Goal: Information Seeking & Learning: Learn about a topic

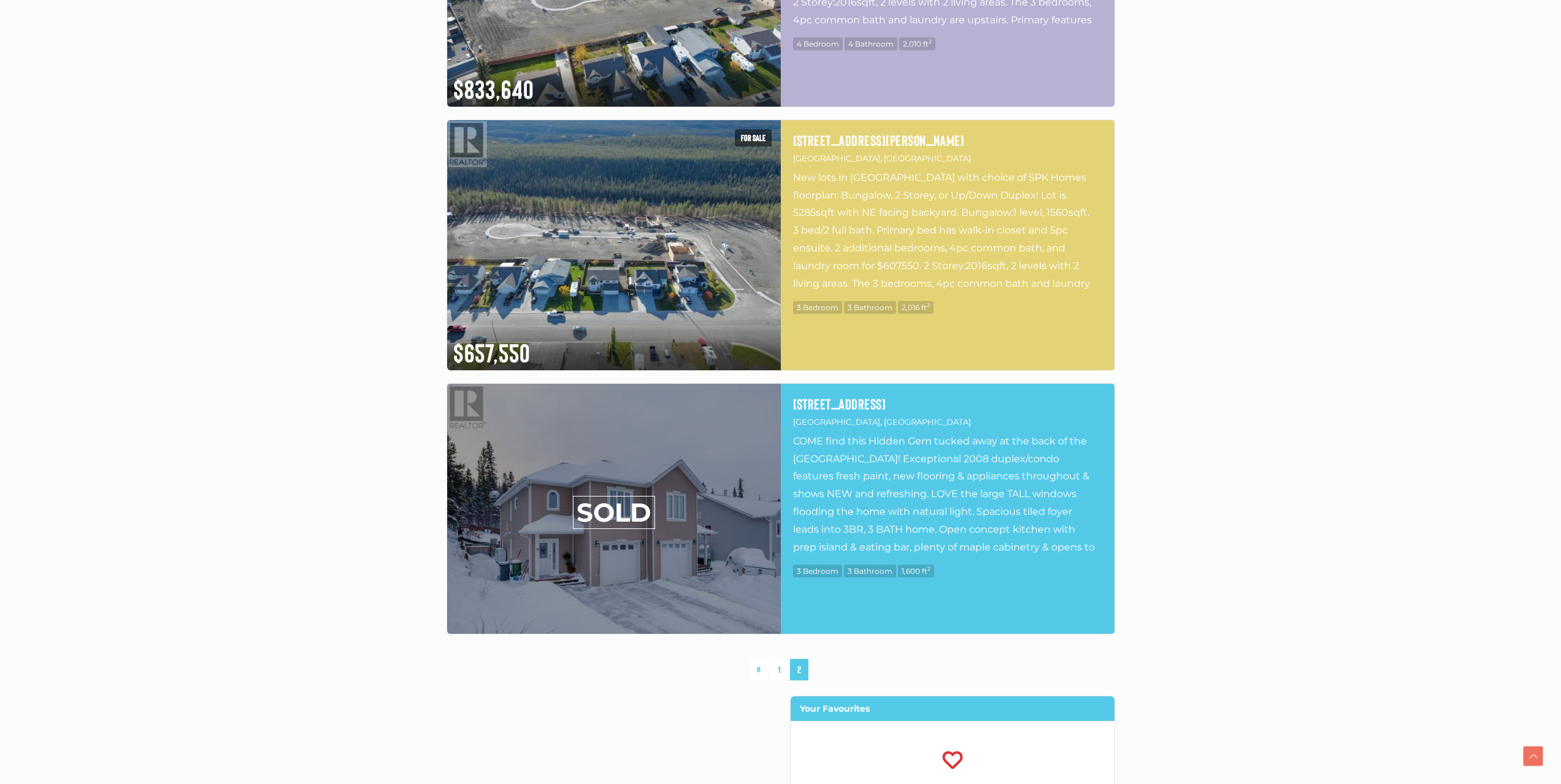
scroll to position [4904, 0]
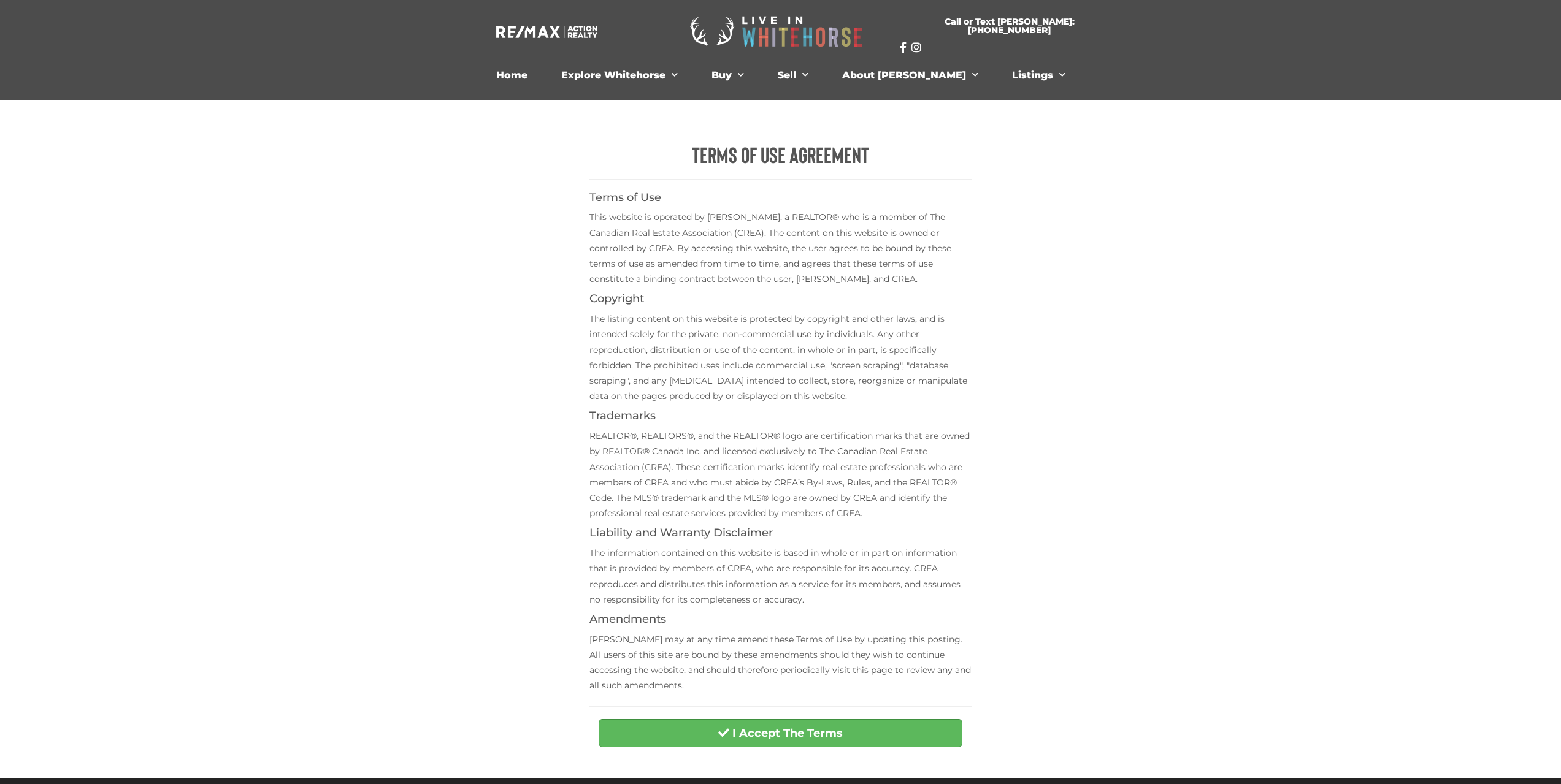
scroll to position [263, 0]
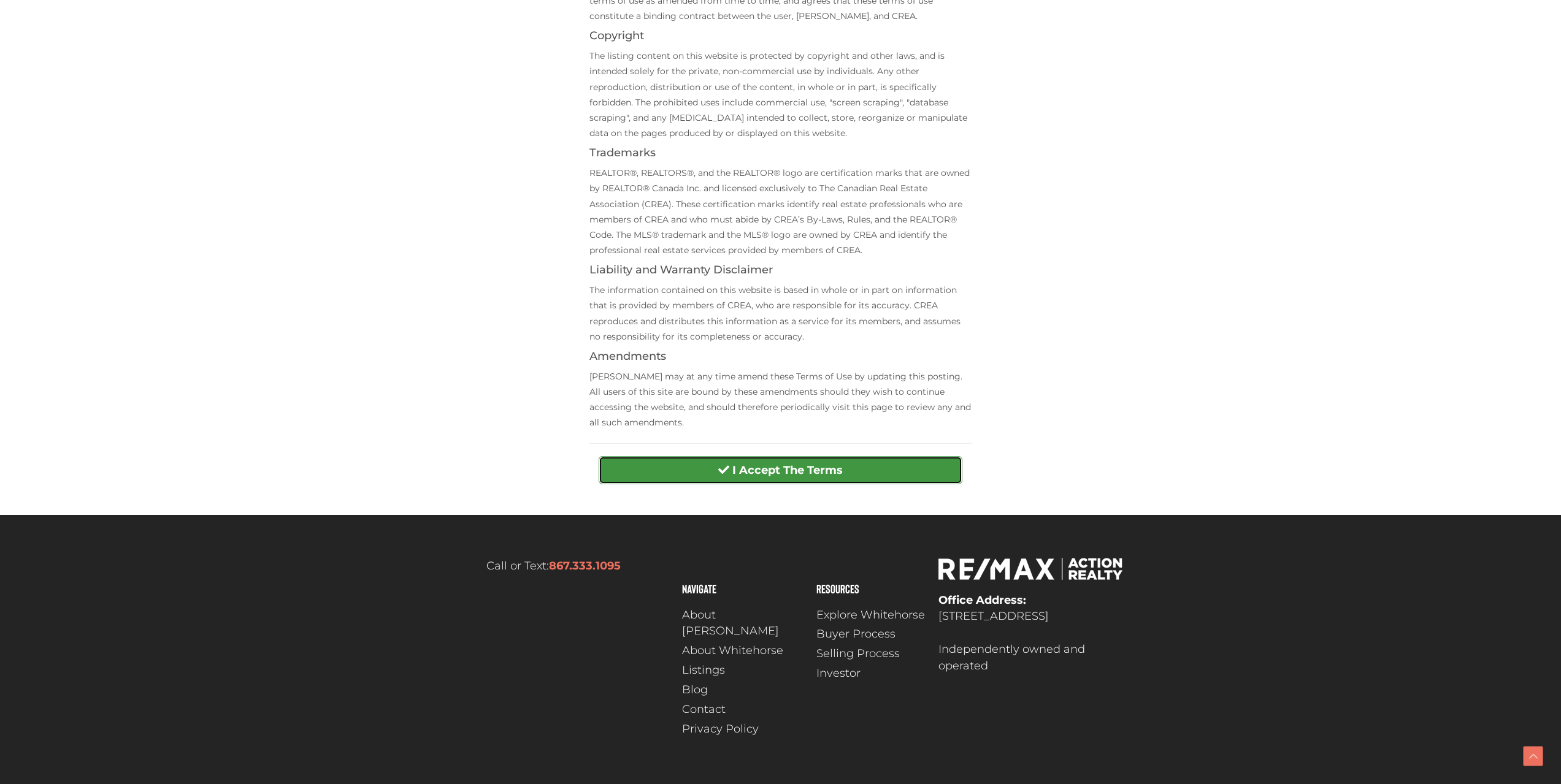
drag, startPoint x: 771, startPoint y: 462, endPoint x: 783, endPoint y: 462, distance: 12.0
click at [771, 462] on button "I Accept The Terms" at bounding box center [780, 470] width 363 height 28
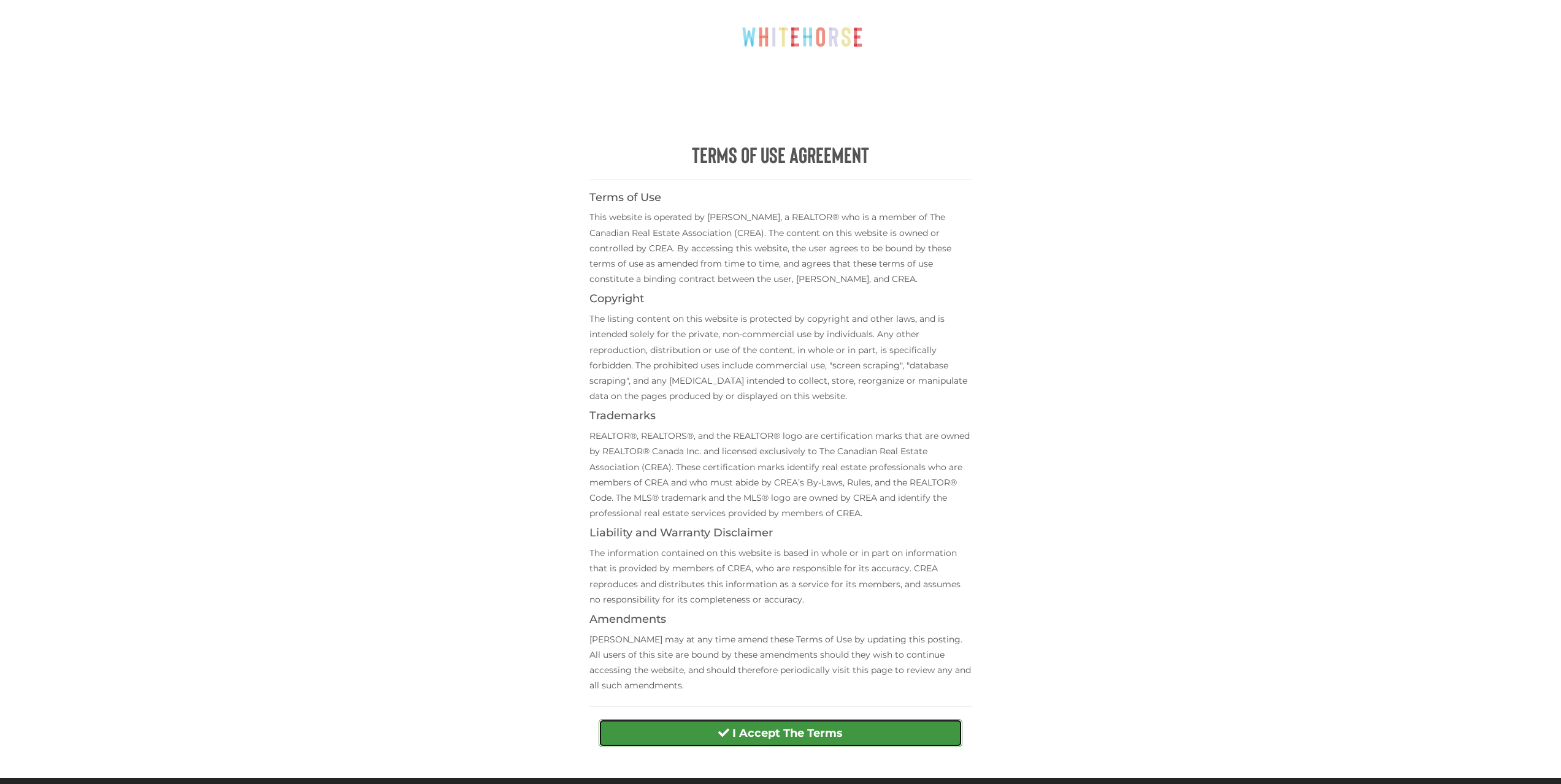
drag, startPoint x: 684, startPoint y: 731, endPoint x: 1003, endPoint y: 550, distance: 366.8
click at [687, 731] on button "I Accept The Terms" at bounding box center [780, 733] width 363 height 28
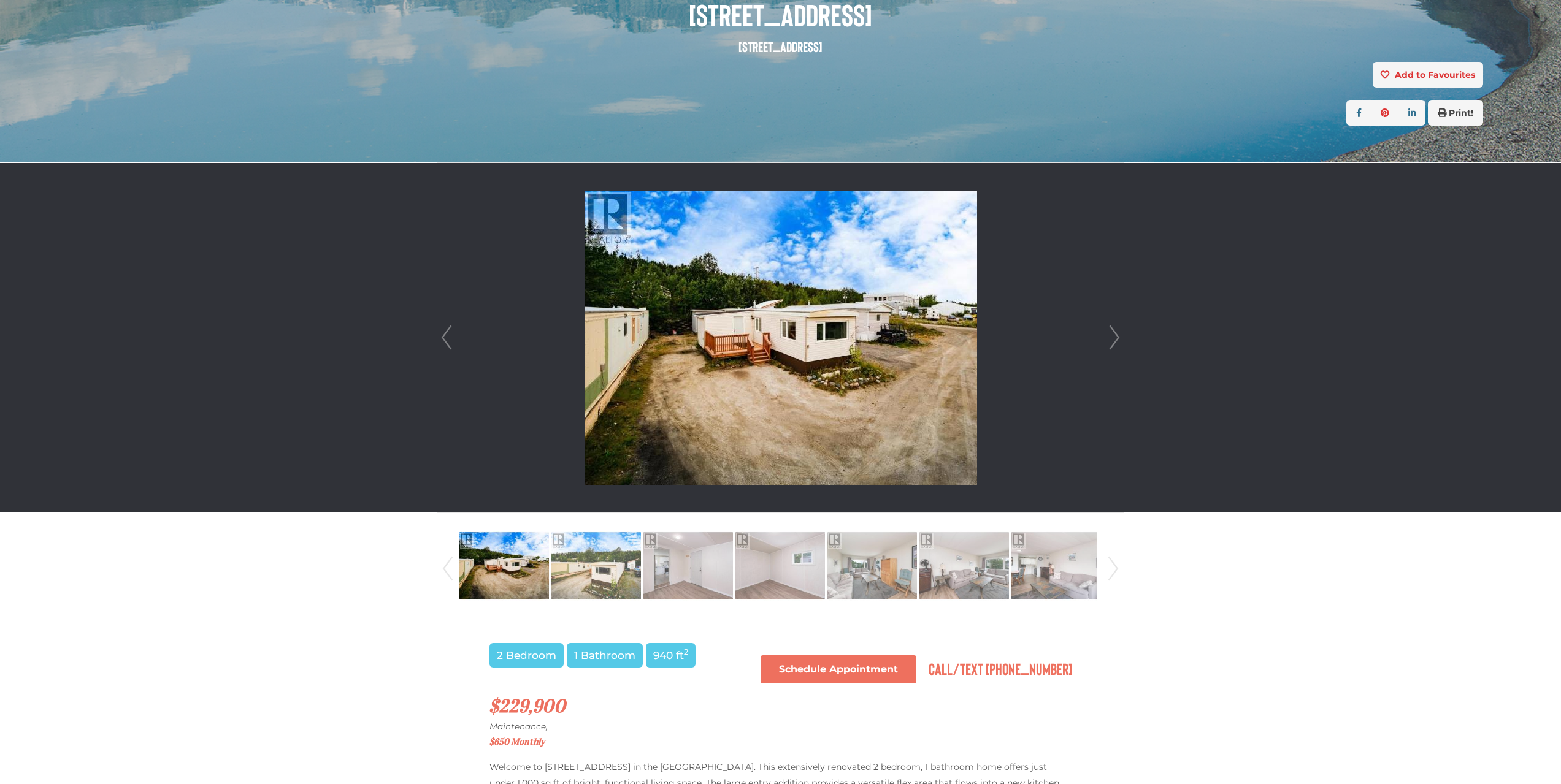
scroll to position [307, 0]
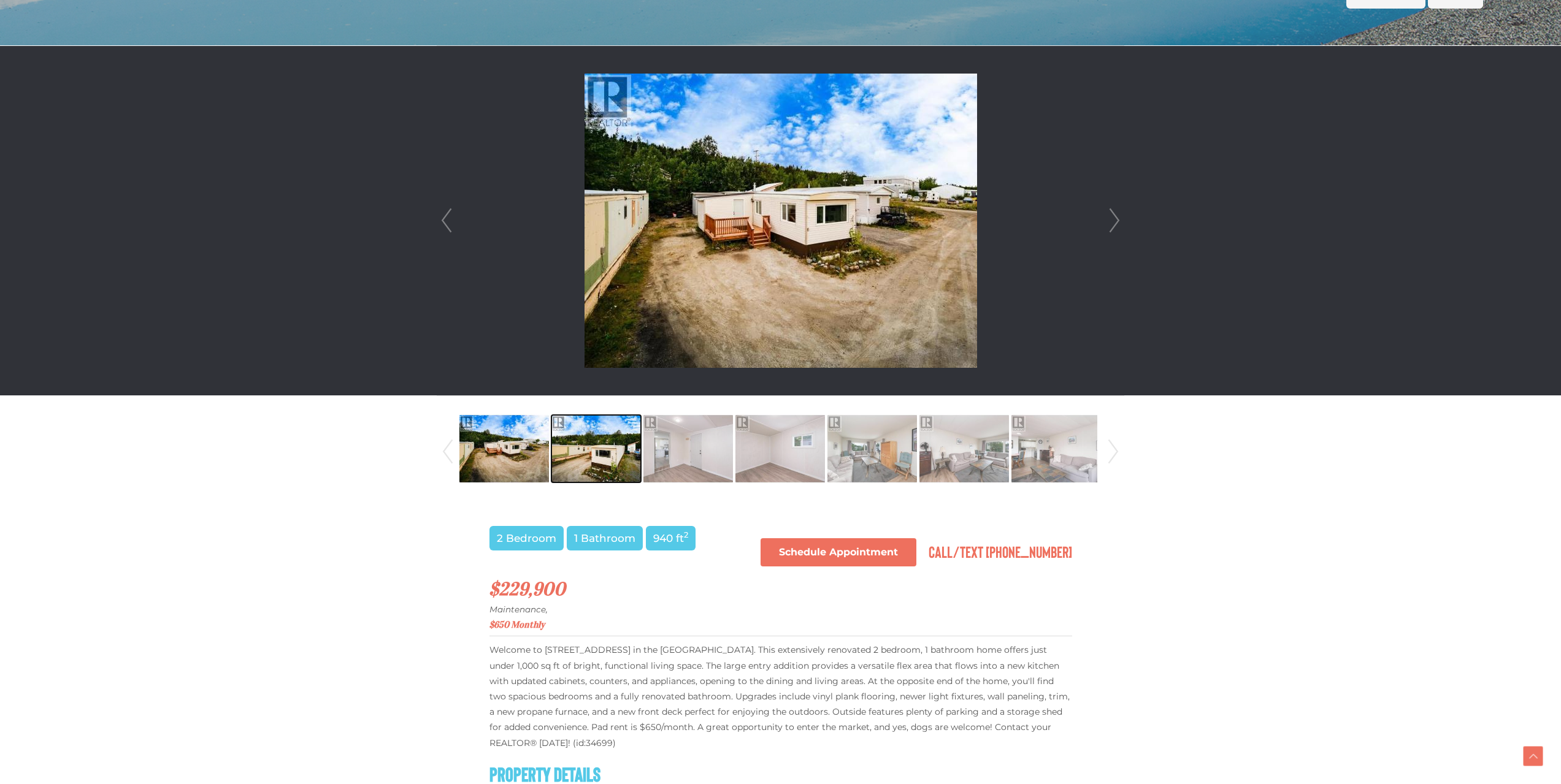
click at [607, 447] on img at bounding box center [596, 449] width 89 height 70
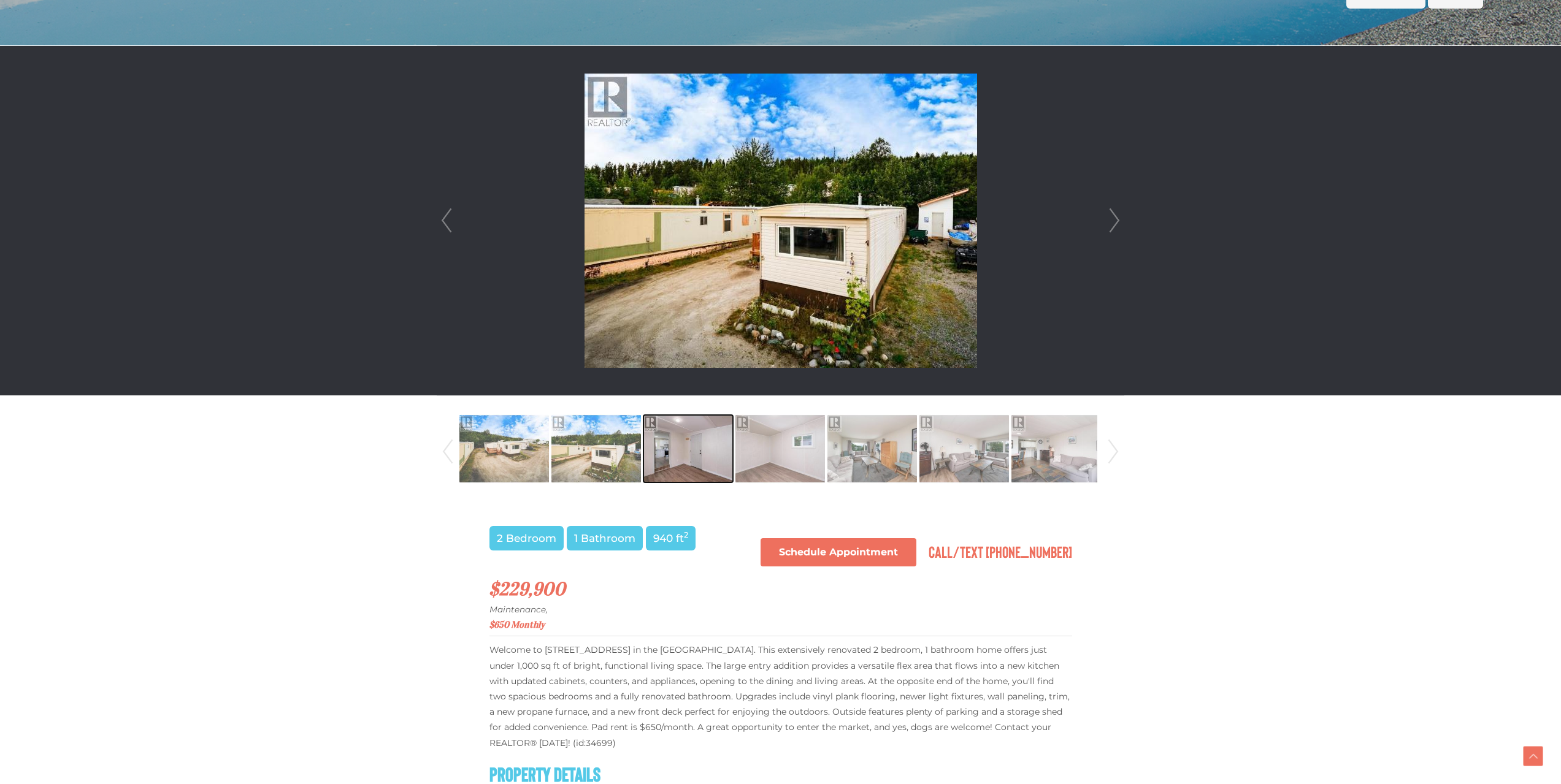
click at [673, 447] on img at bounding box center [687, 449] width 89 height 70
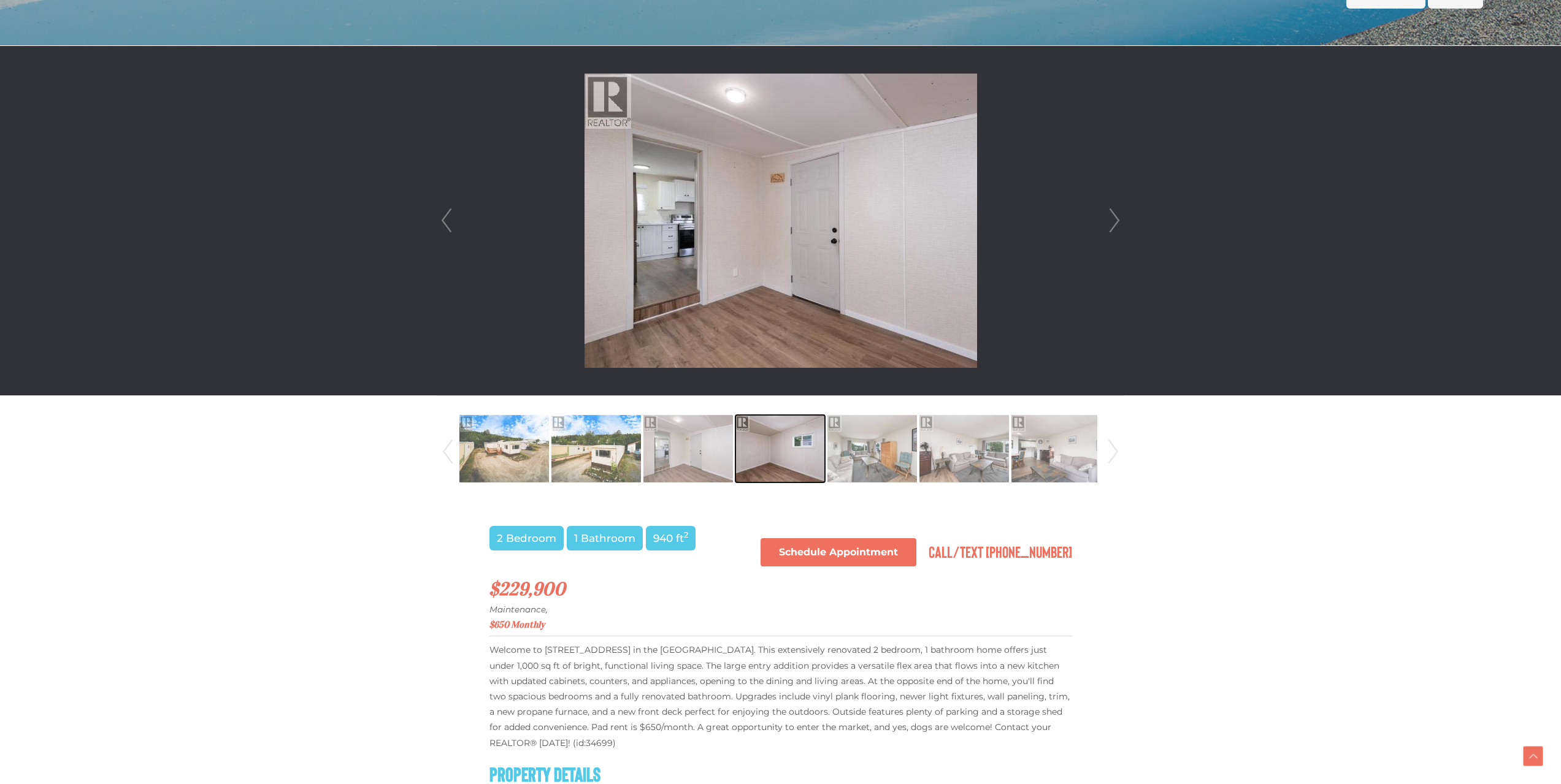
click at [789, 447] on img at bounding box center [780, 449] width 89 height 70
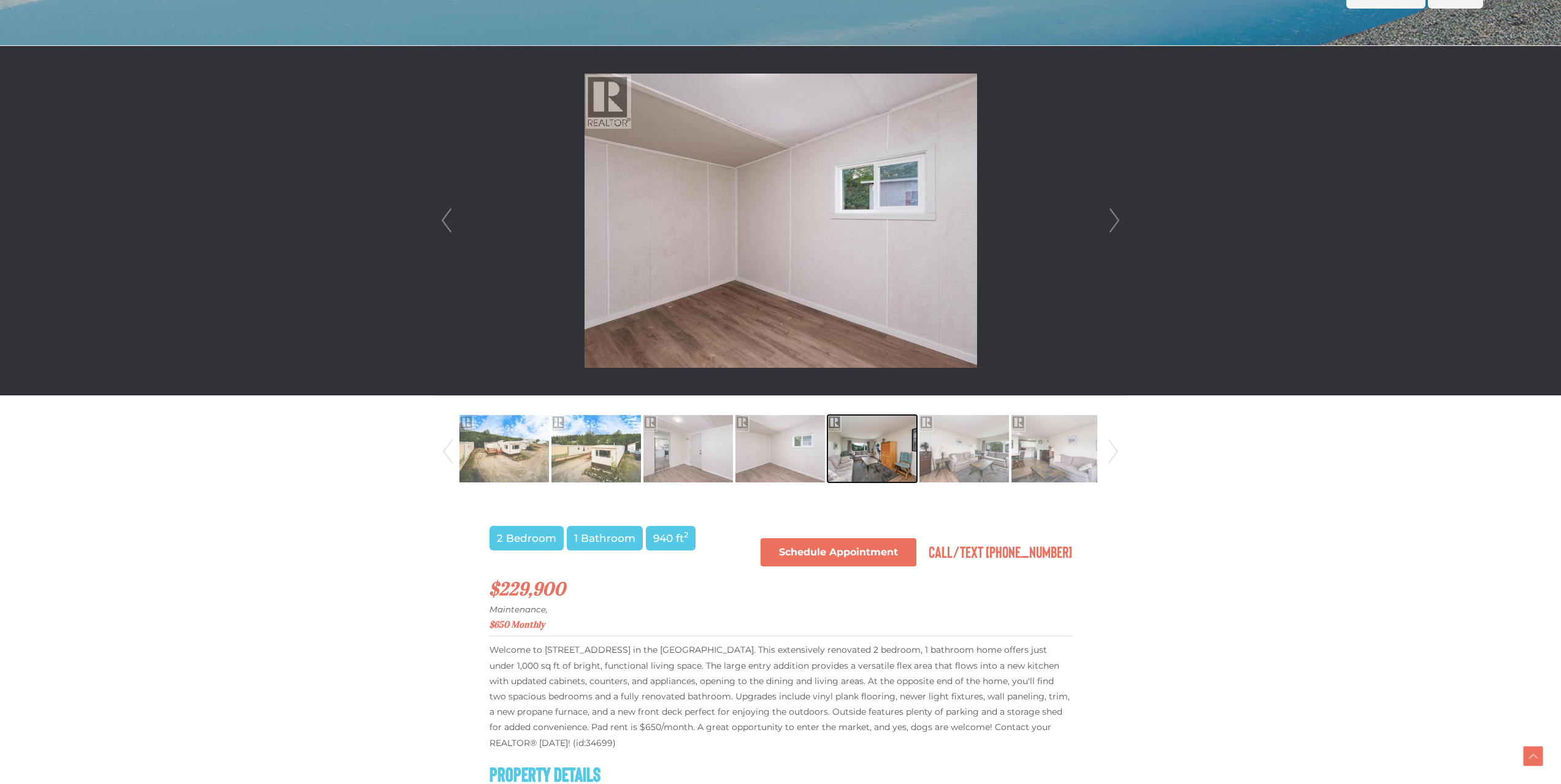
click at [862, 448] on img at bounding box center [871, 449] width 89 height 70
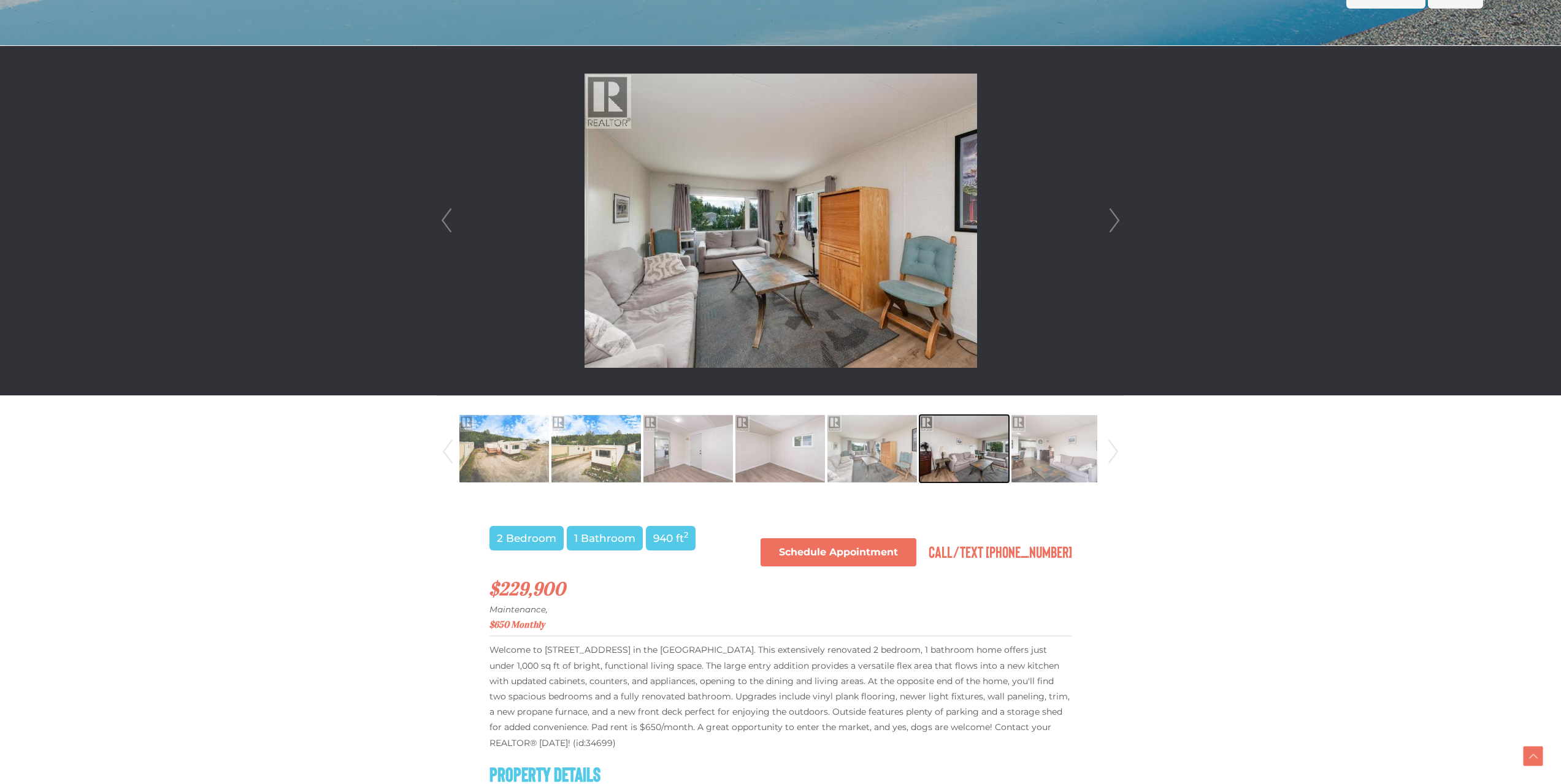
click at [953, 449] on img at bounding box center [964, 449] width 89 height 70
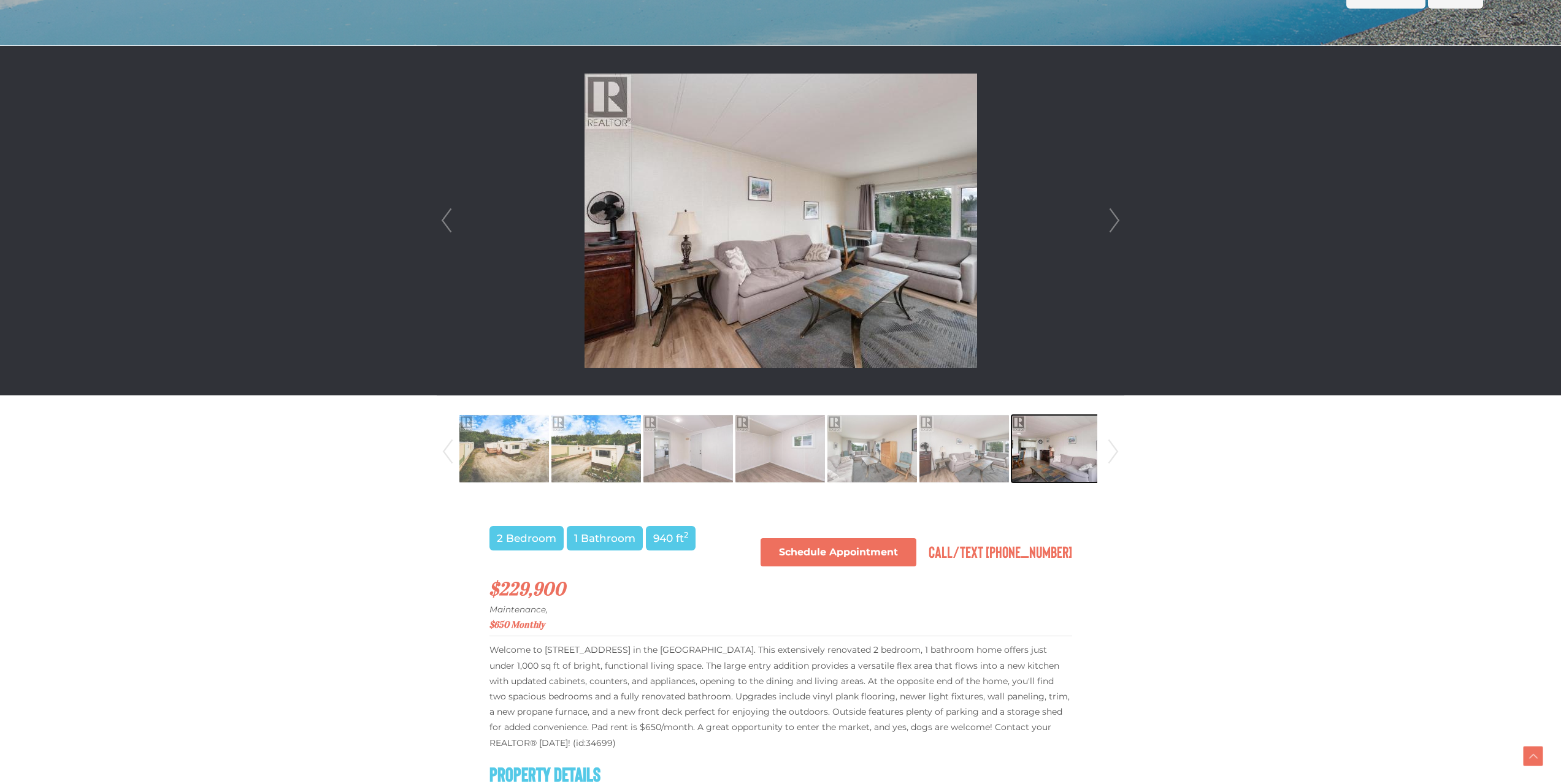
click at [1059, 460] on img at bounding box center [1055, 449] width 89 height 70
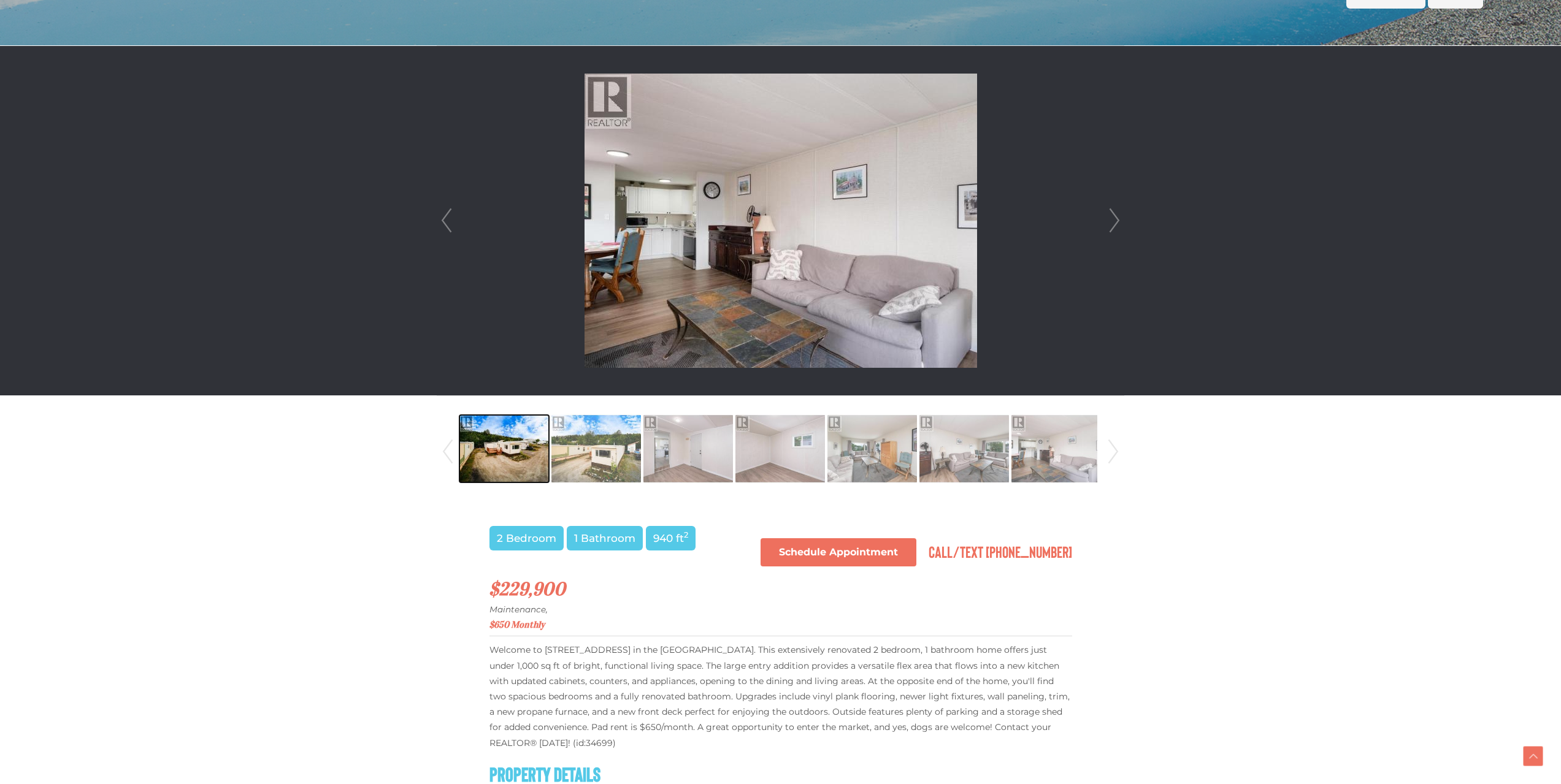
click at [521, 448] on img at bounding box center [503, 449] width 89 height 70
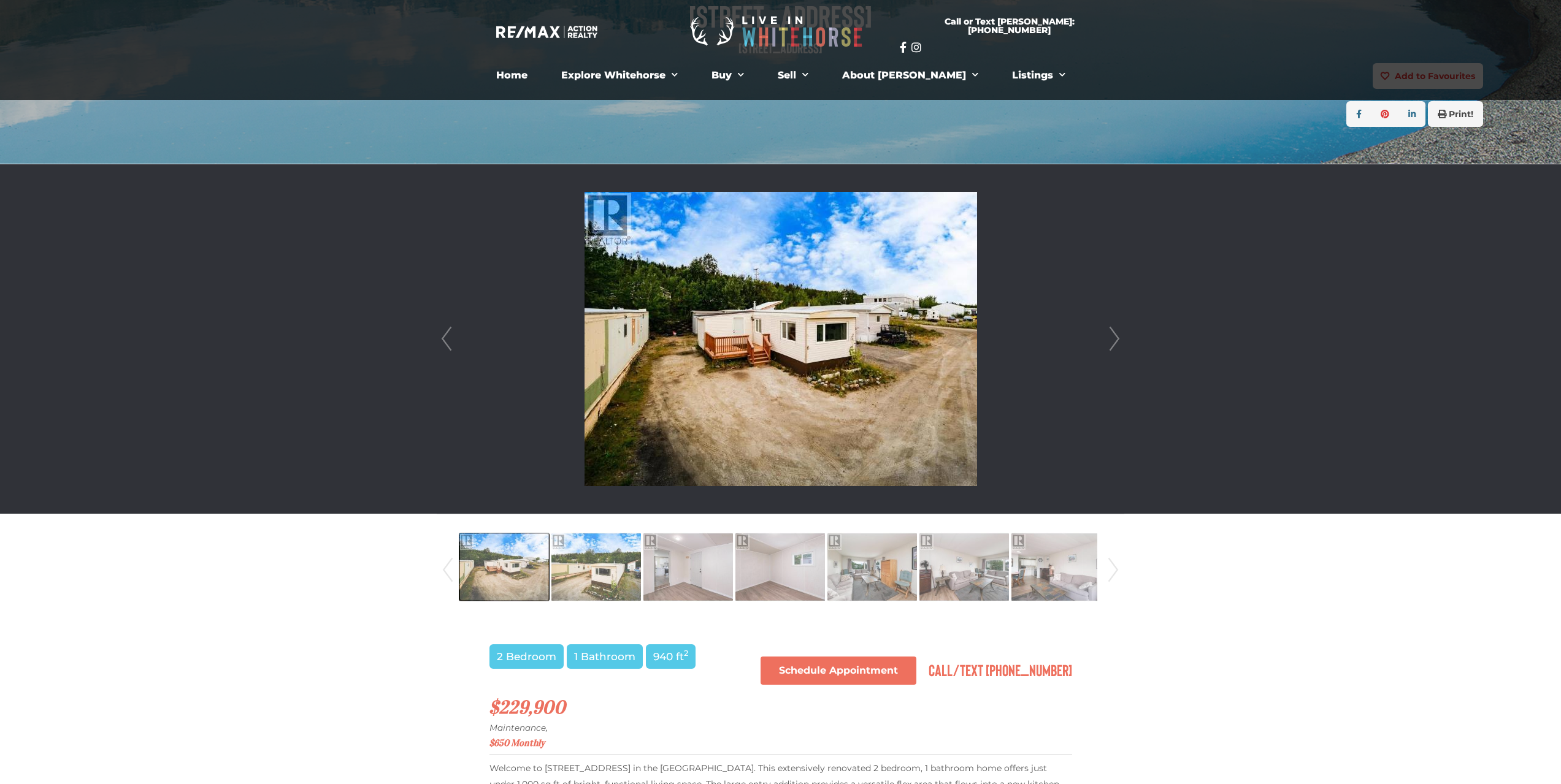
scroll to position [184, 0]
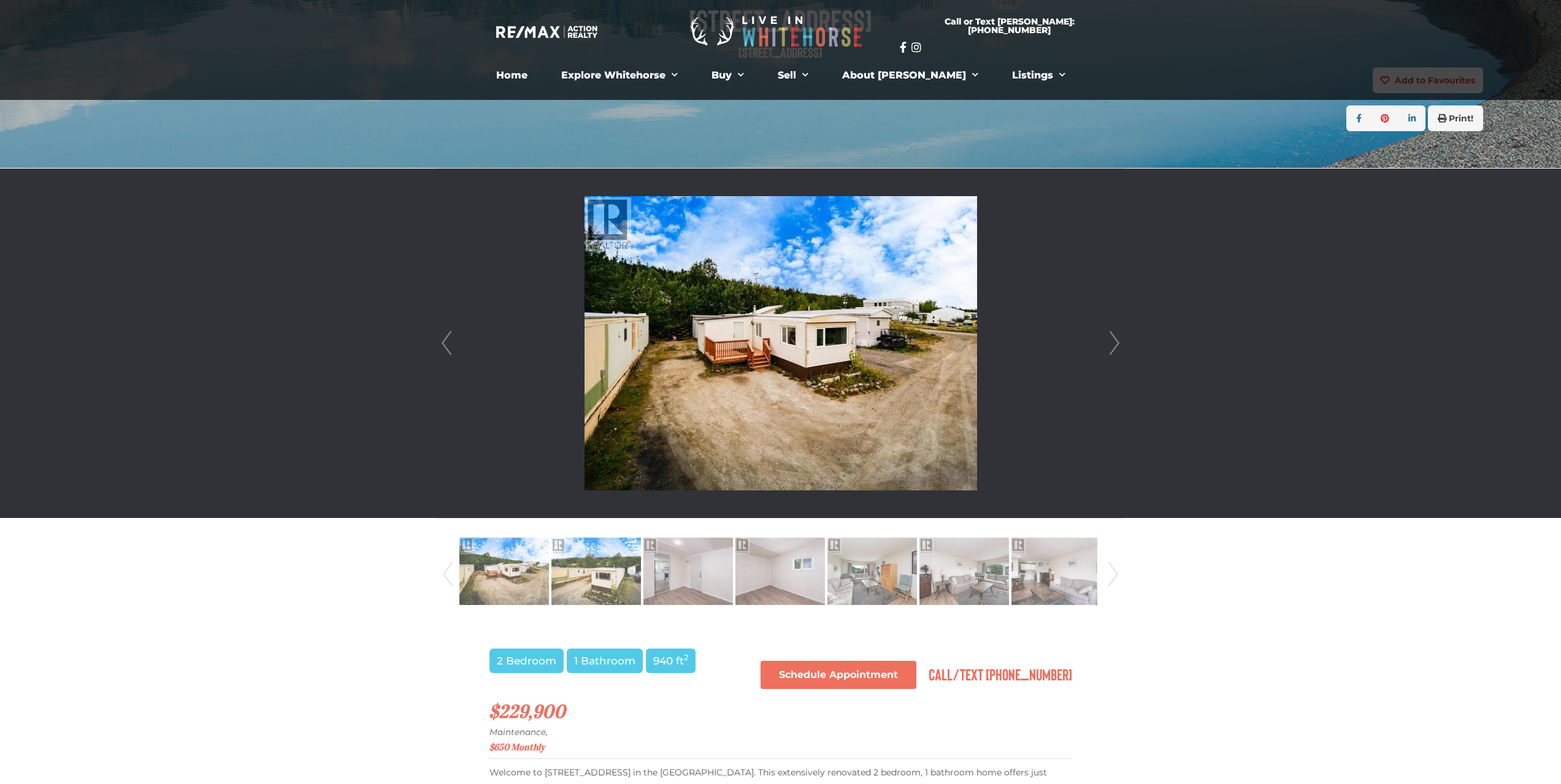
click at [1115, 339] on link "Next" at bounding box center [1114, 343] width 19 height 349
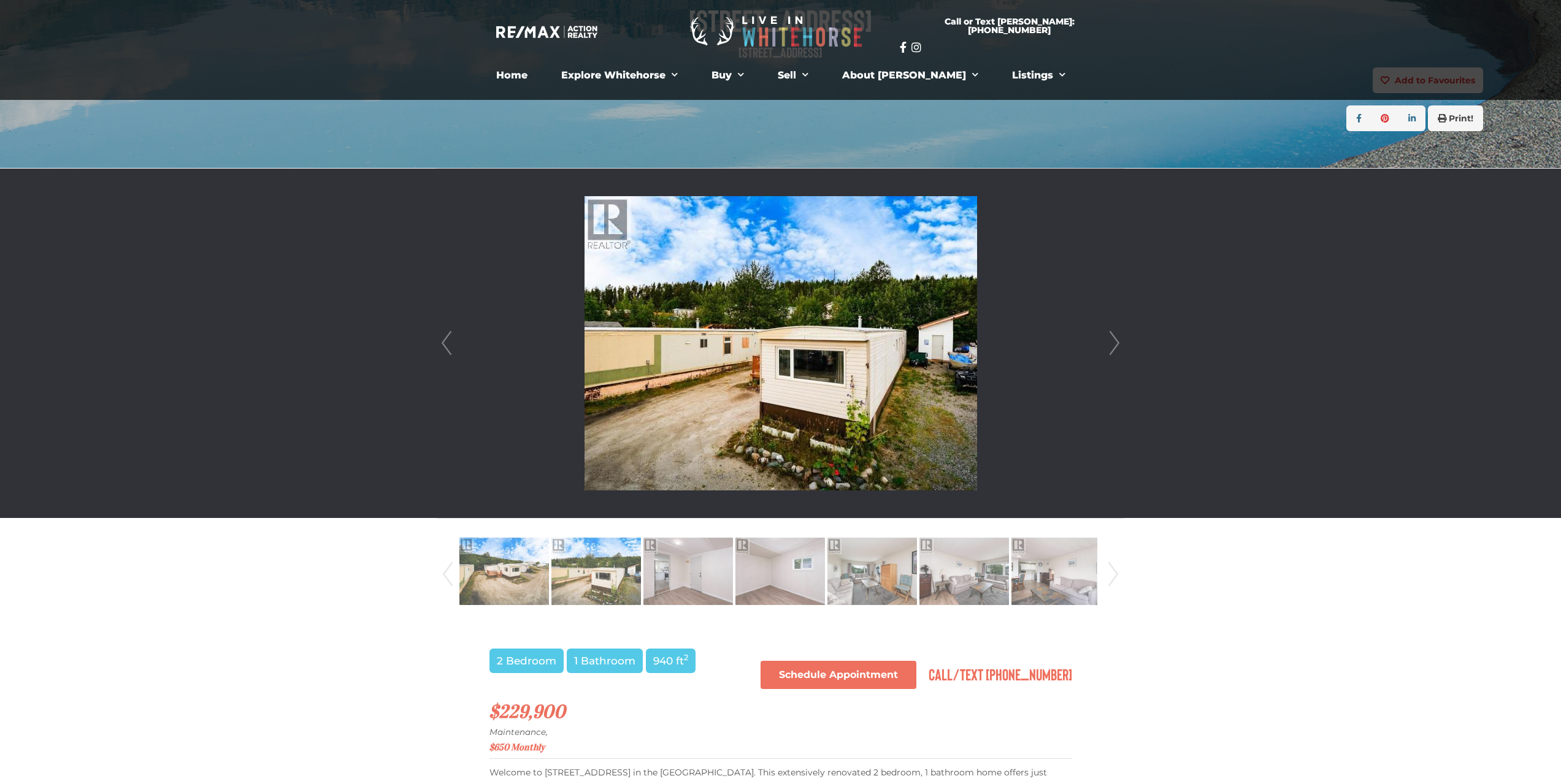
click at [1115, 339] on link "Next" at bounding box center [1114, 343] width 19 height 349
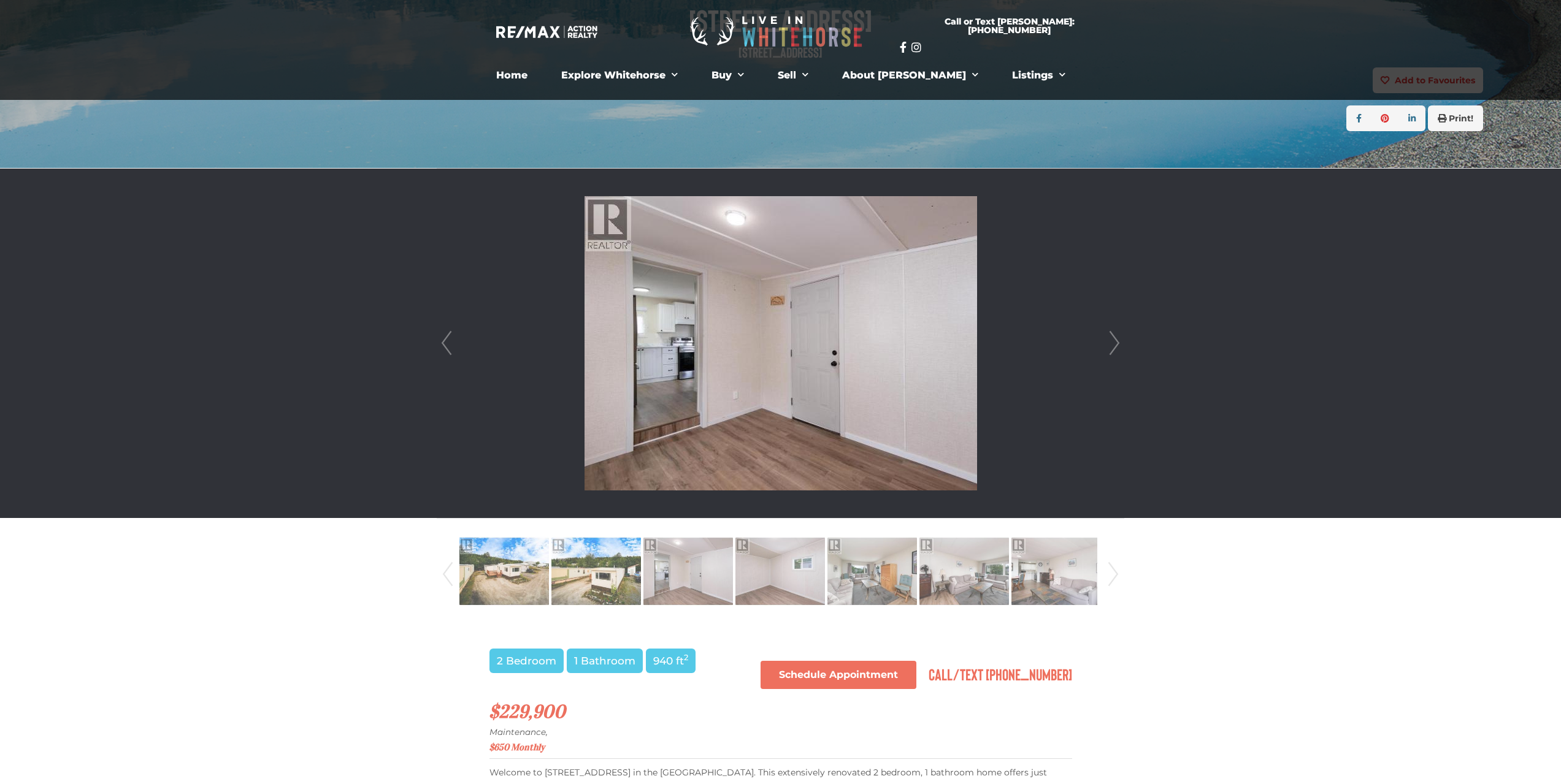
click at [1115, 339] on link "Next" at bounding box center [1114, 343] width 19 height 349
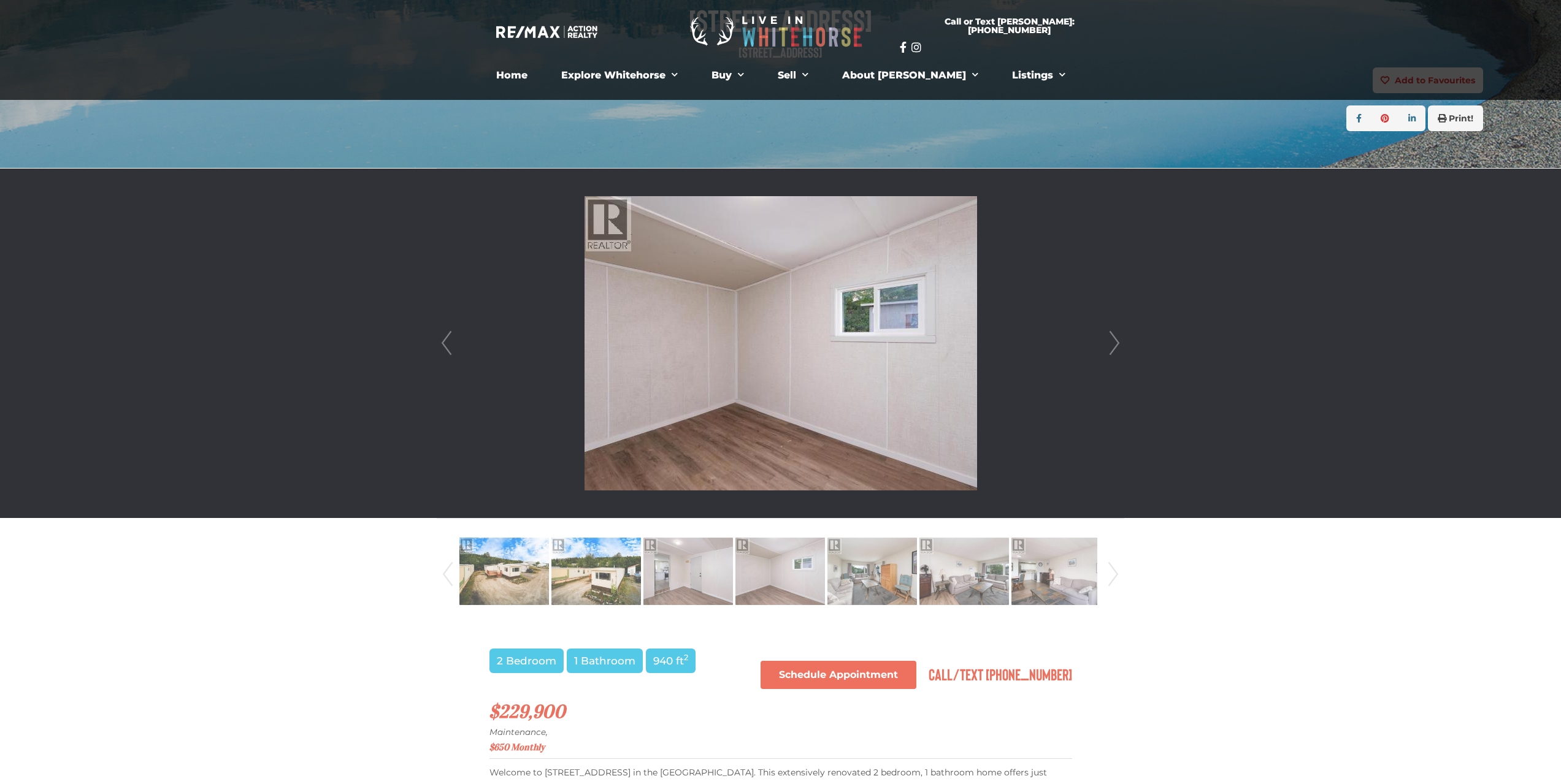
click at [447, 353] on link "Prev" at bounding box center [447, 343] width 19 height 349
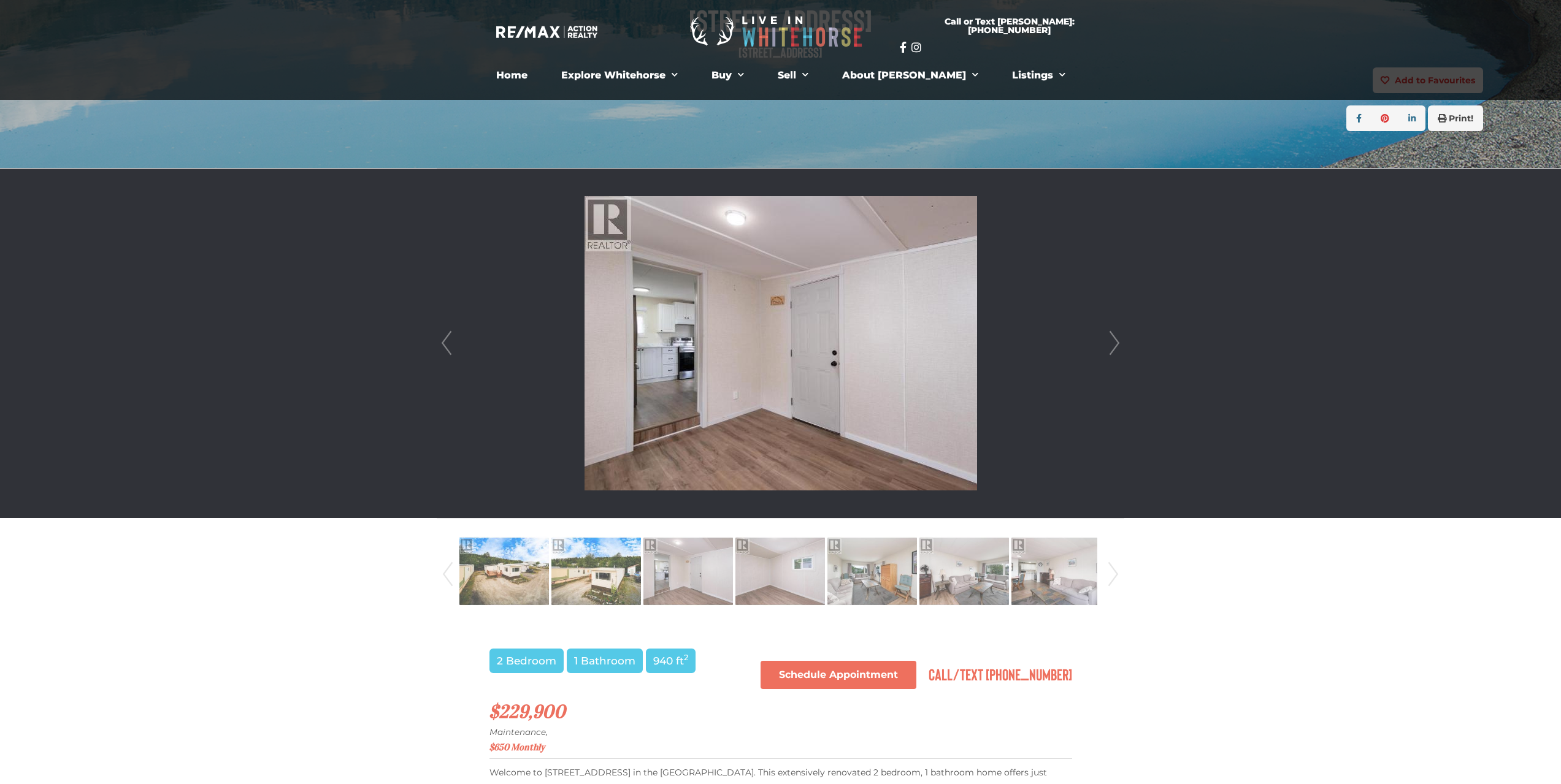
click at [447, 353] on link "Prev" at bounding box center [447, 343] width 19 height 349
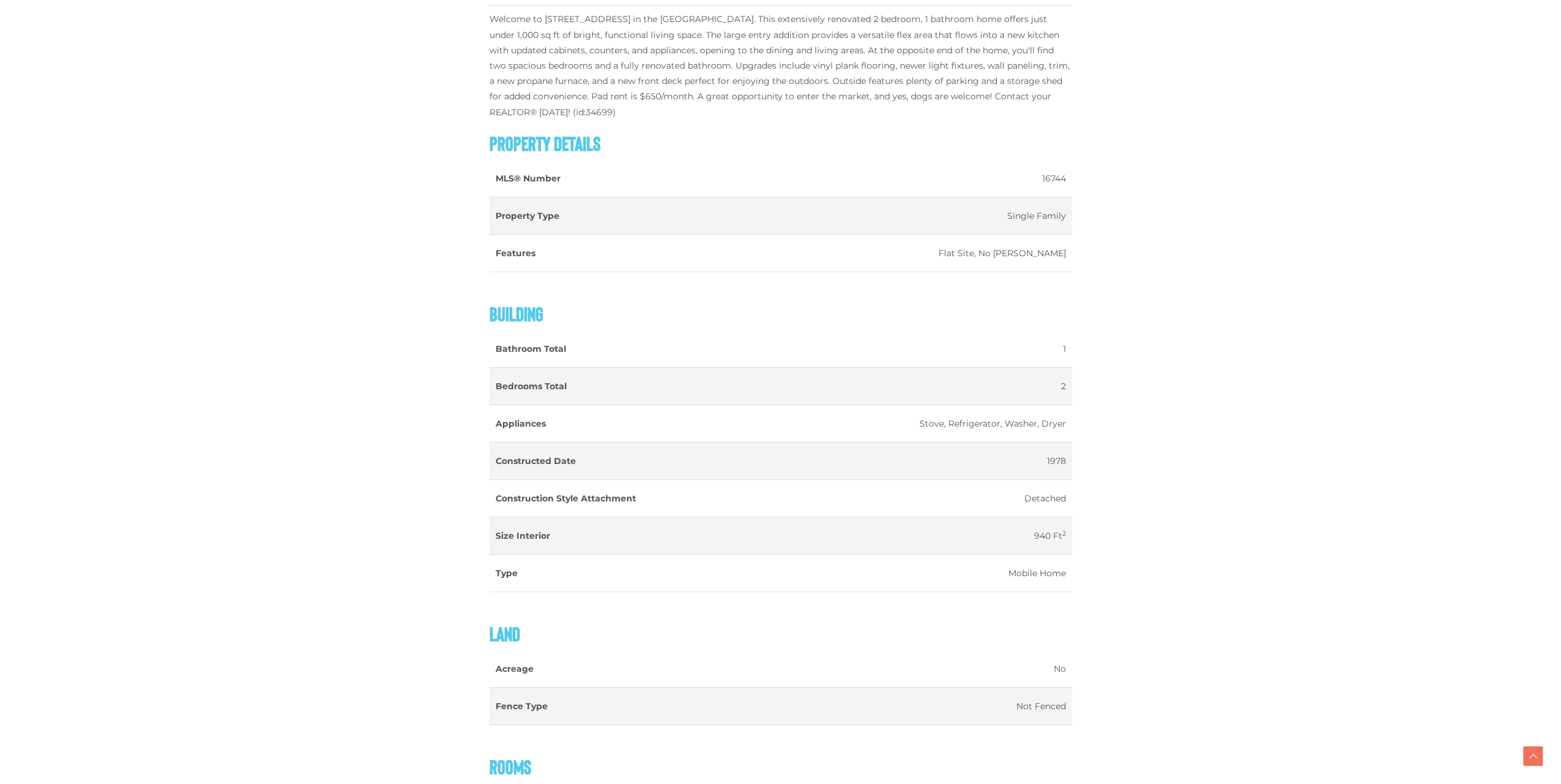
scroll to position [1042, 0]
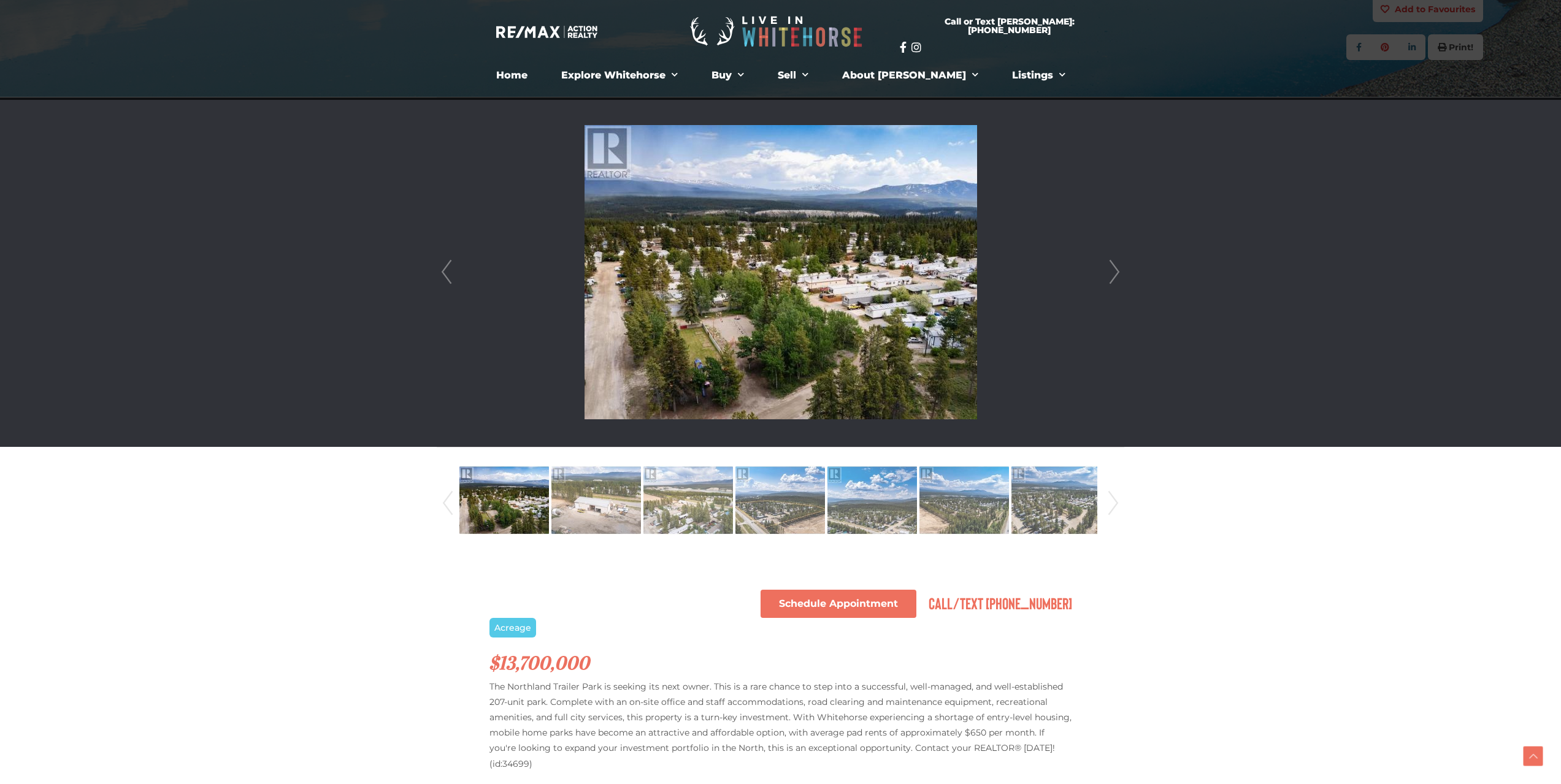
scroll to position [245, 0]
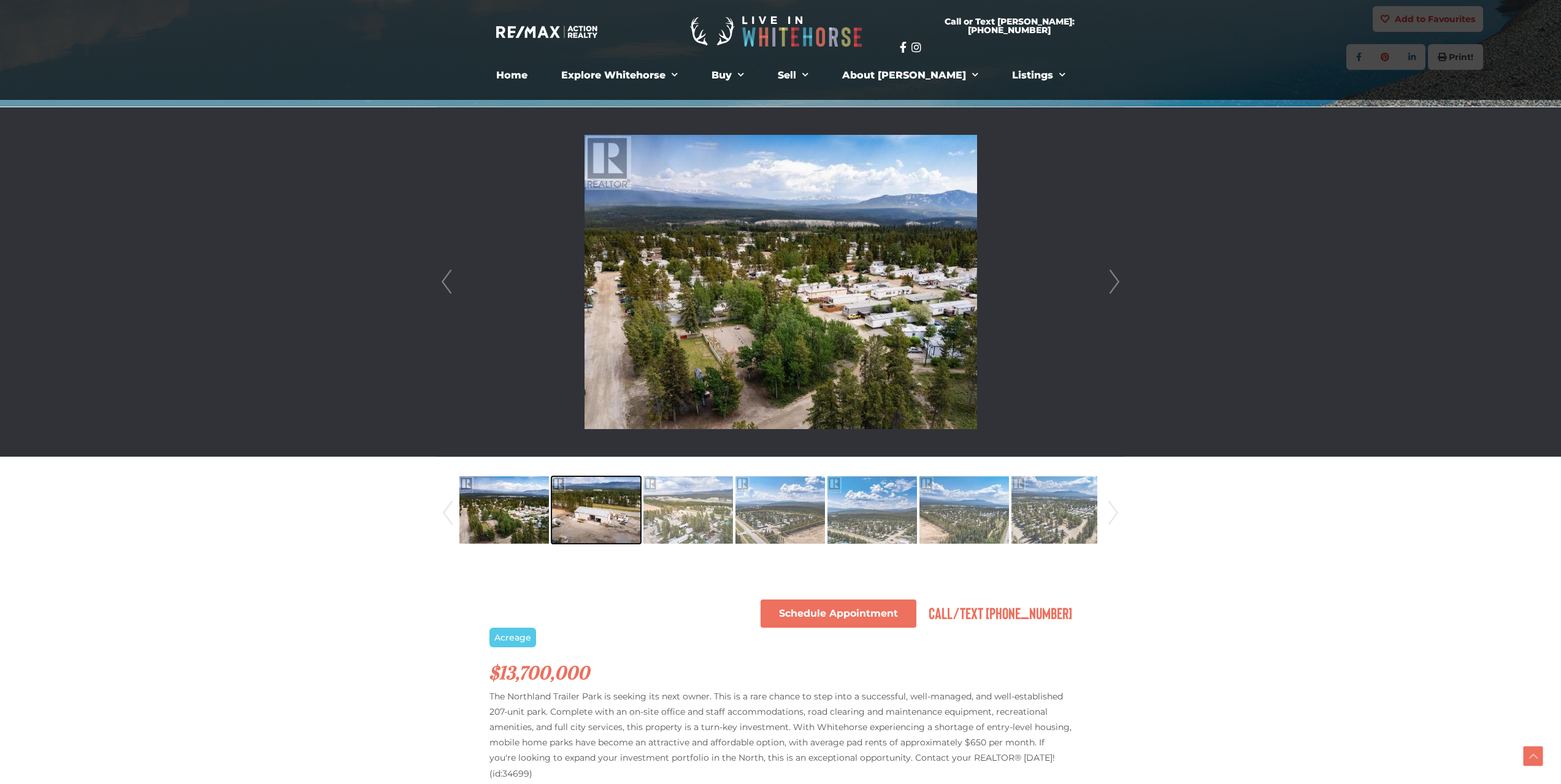
click at [594, 518] on img at bounding box center [596, 510] width 89 height 70
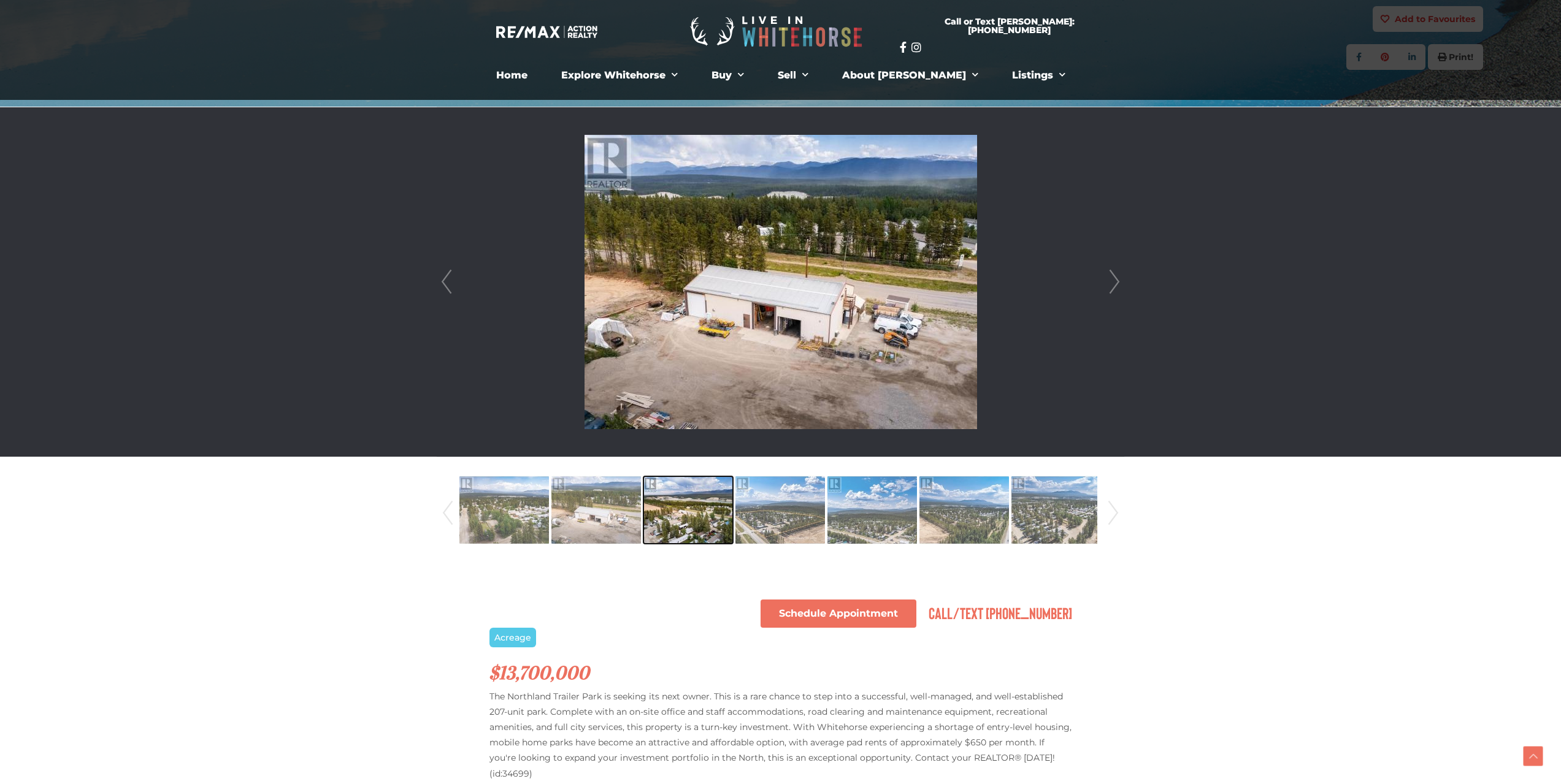
click at [682, 513] on img at bounding box center [687, 510] width 89 height 70
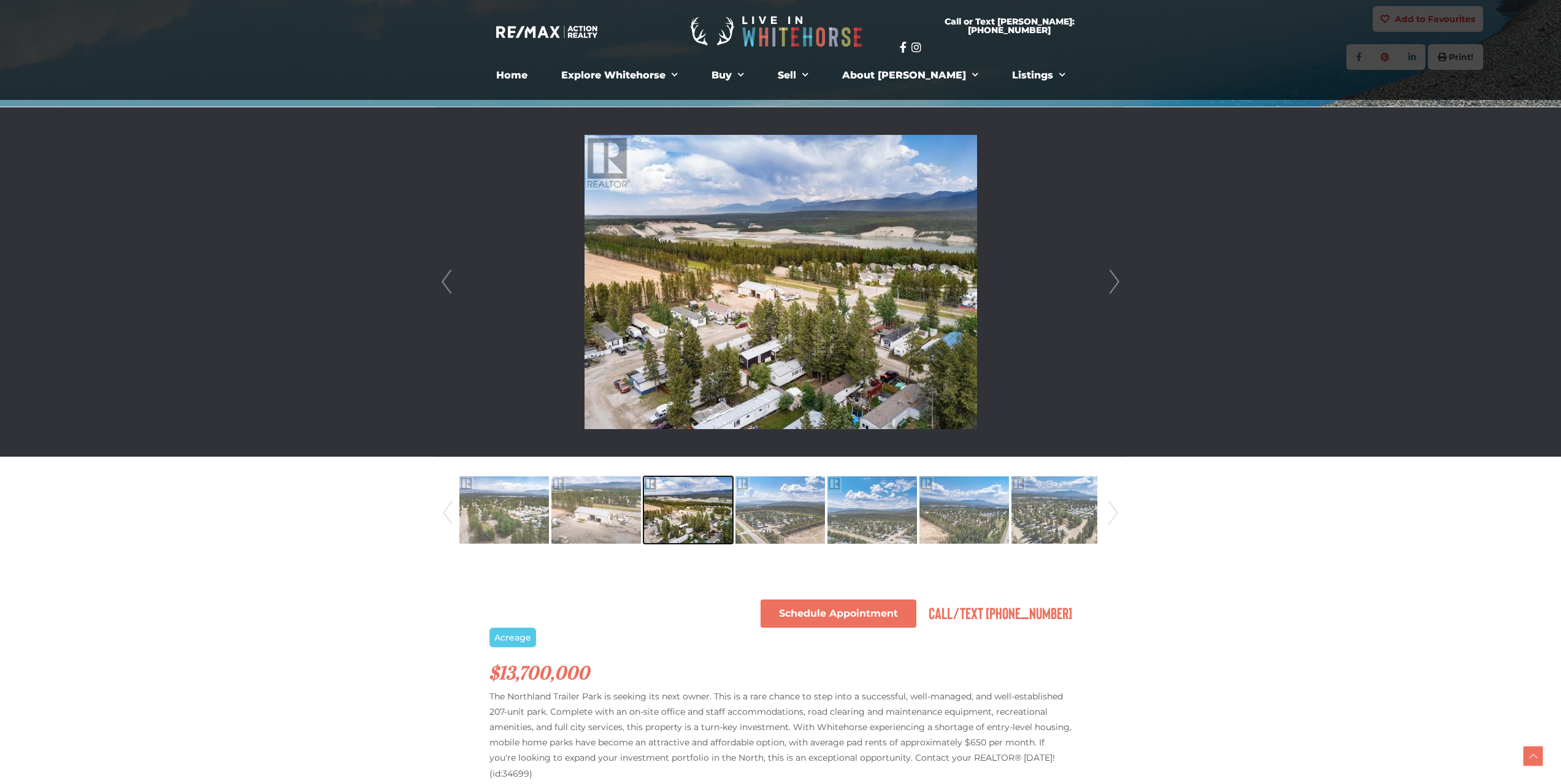
click at [701, 515] on img at bounding box center [687, 510] width 89 height 70
click at [763, 515] on img at bounding box center [780, 510] width 89 height 70
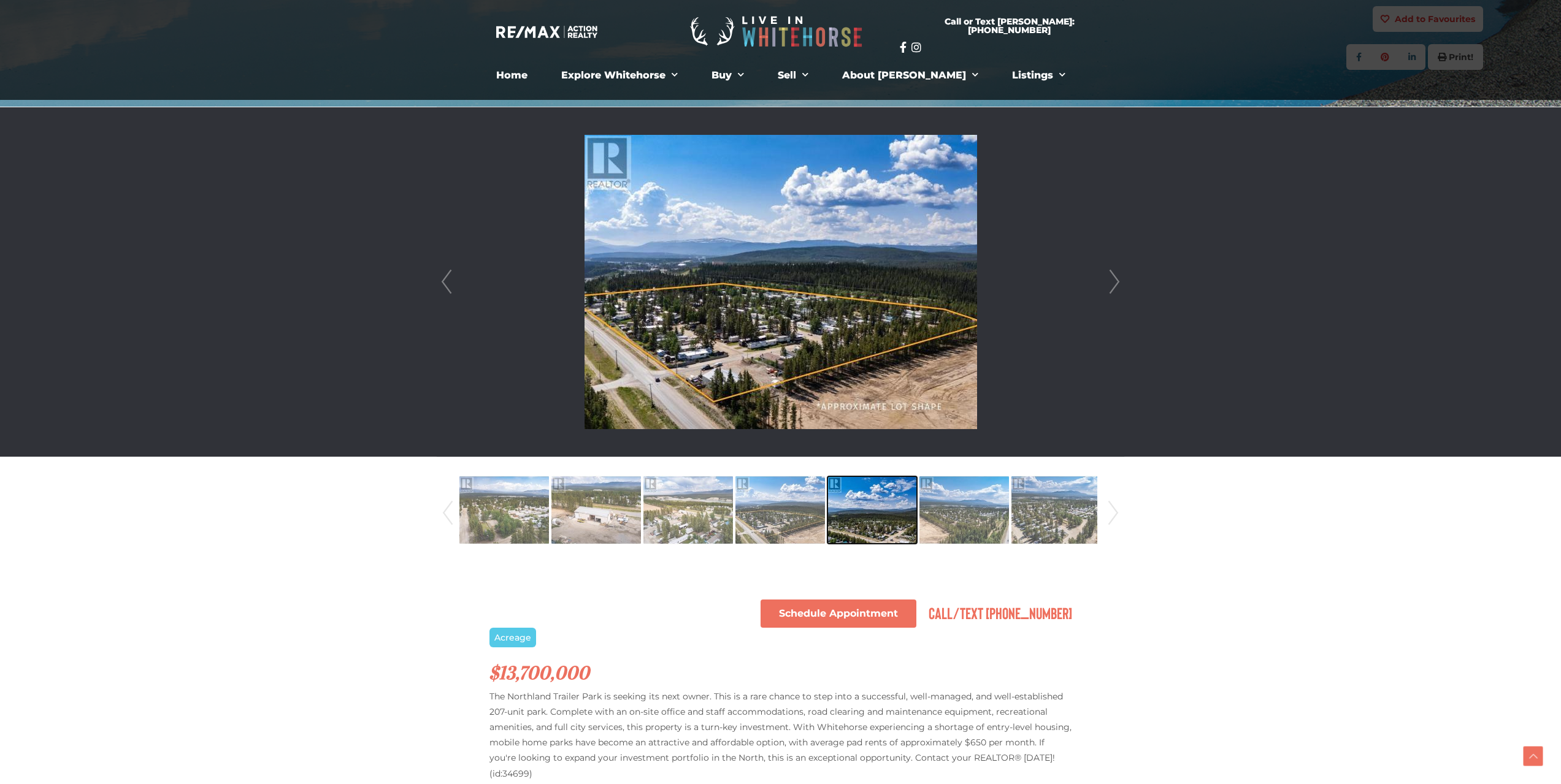
click at [855, 515] on img at bounding box center [871, 510] width 89 height 70
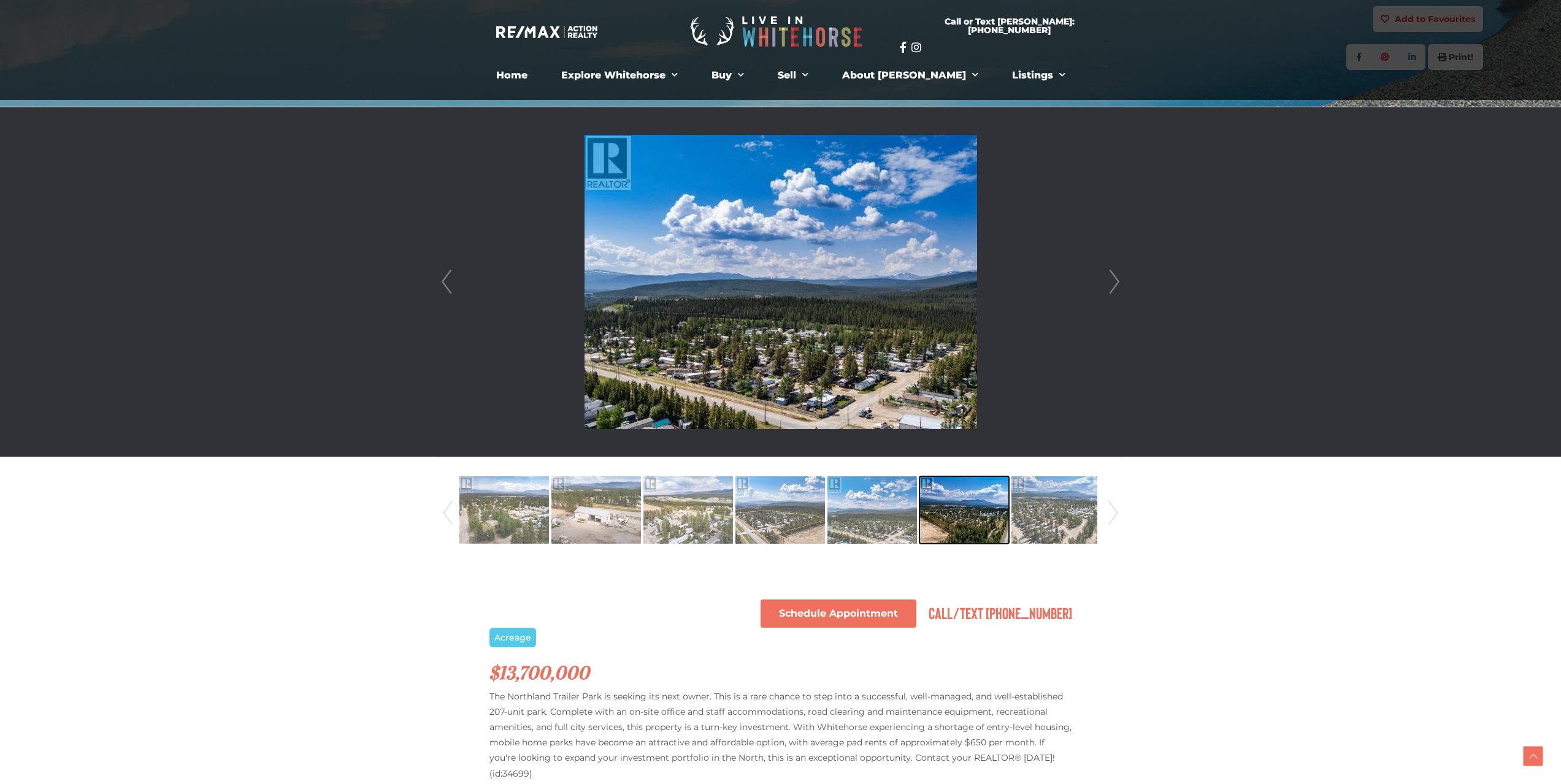
click at [972, 518] on img at bounding box center [964, 510] width 89 height 70
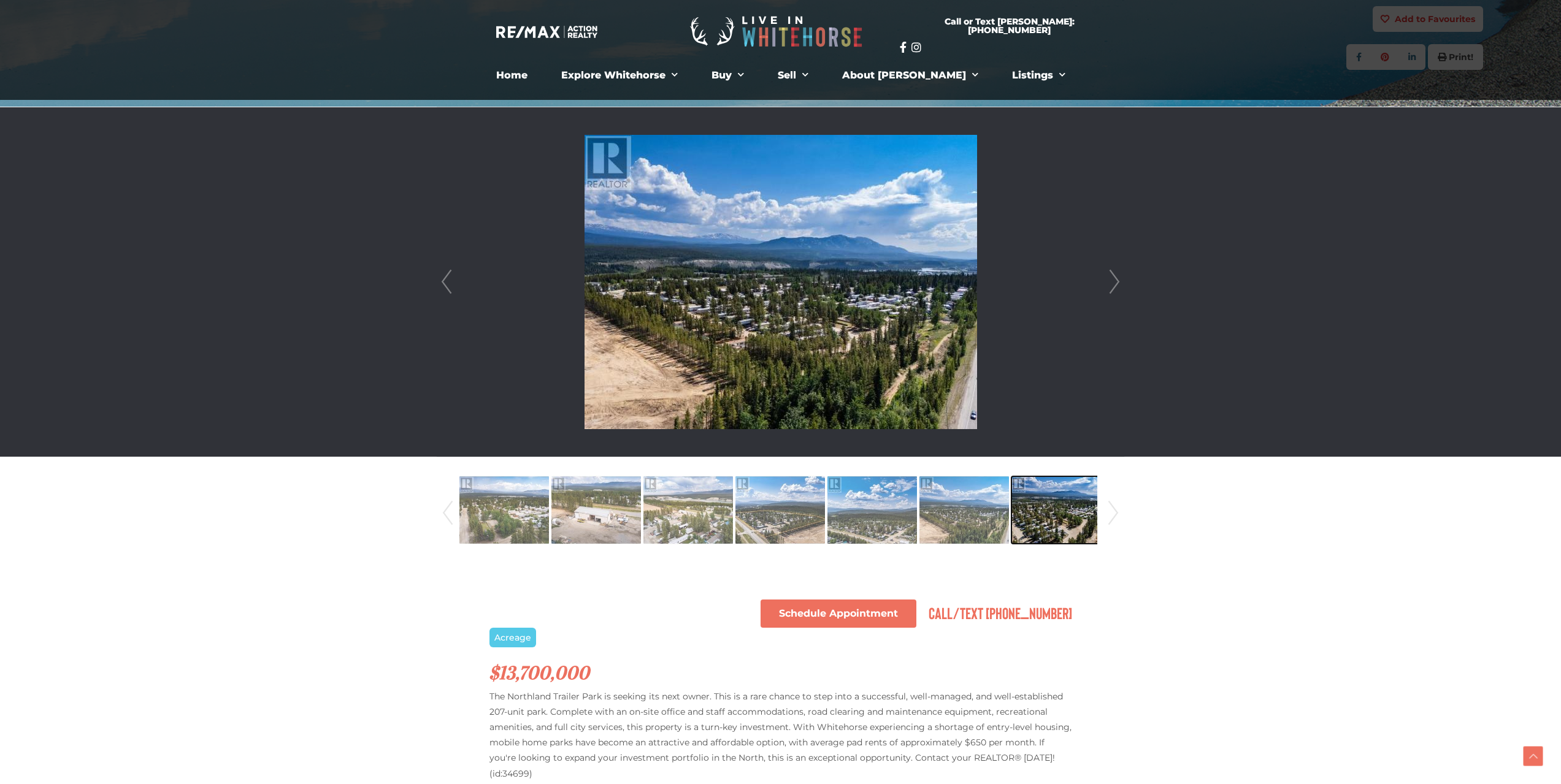
click at [1067, 518] on img at bounding box center [1055, 510] width 89 height 70
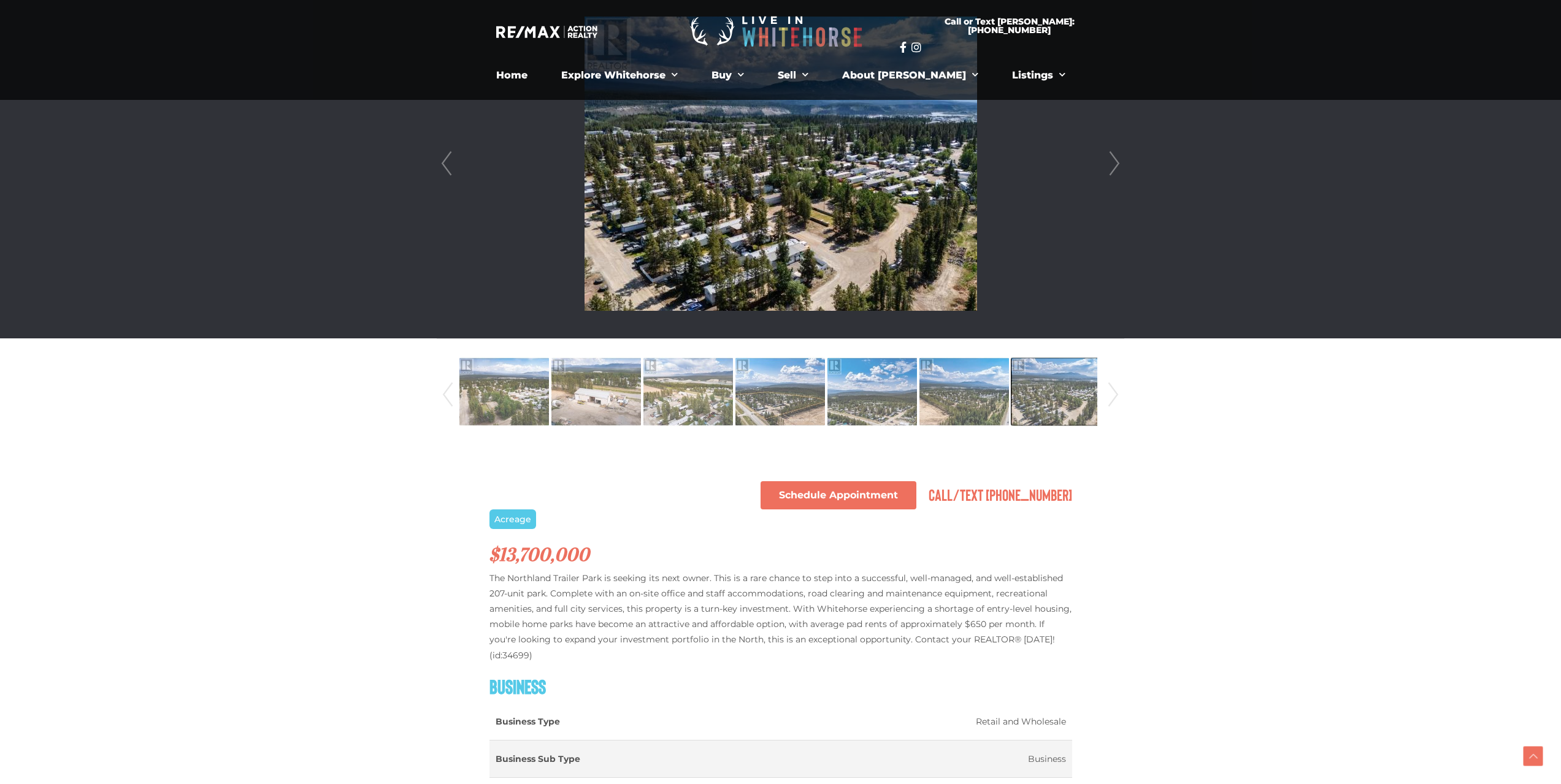
scroll to position [368, 0]
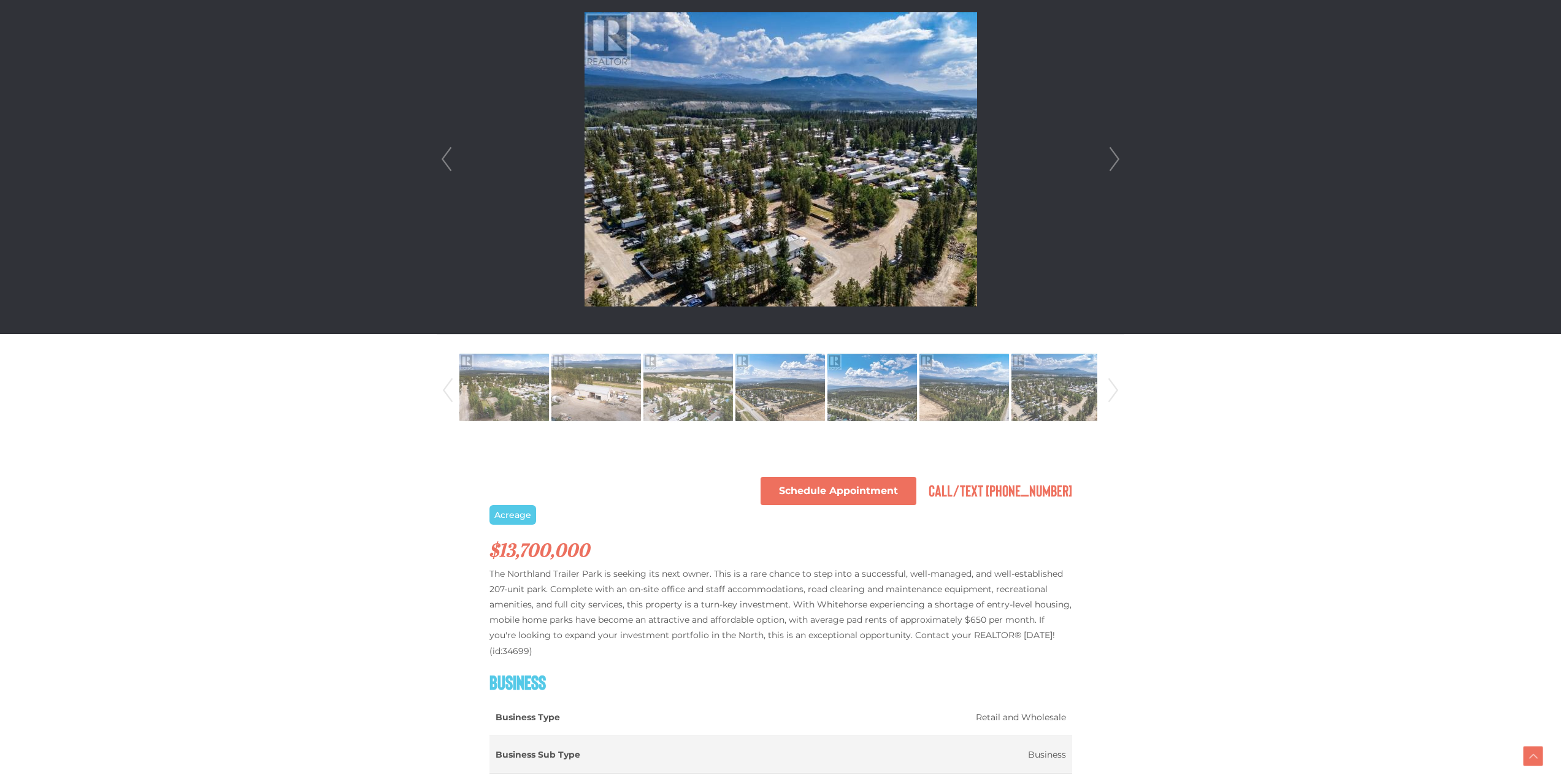
click at [739, 152] on img at bounding box center [780, 159] width 392 height 294
click at [675, 387] on img at bounding box center [687, 387] width 89 height 70
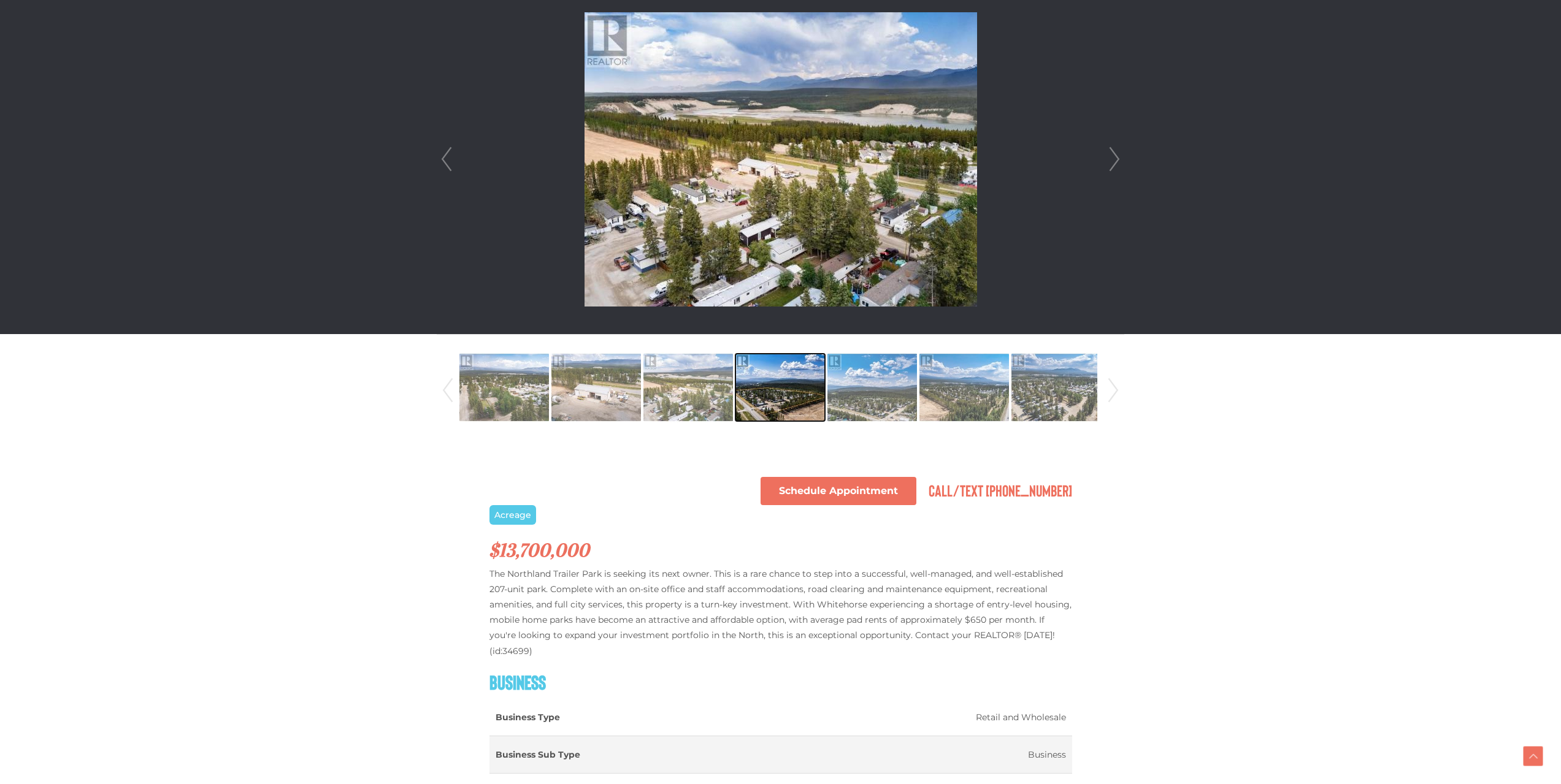
click at [759, 390] on img at bounding box center [780, 387] width 89 height 70
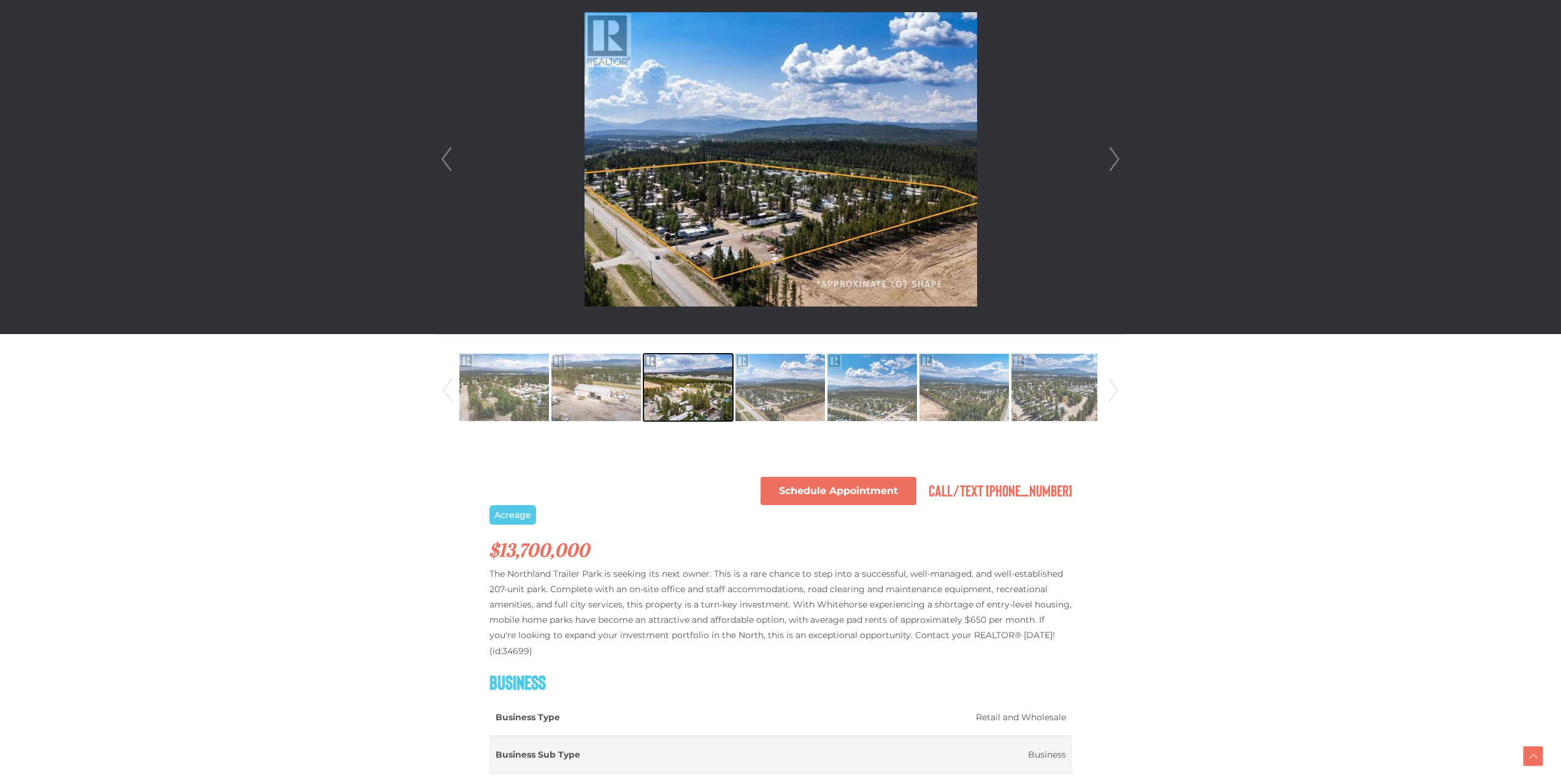
click at [696, 390] on img at bounding box center [687, 387] width 89 height 70
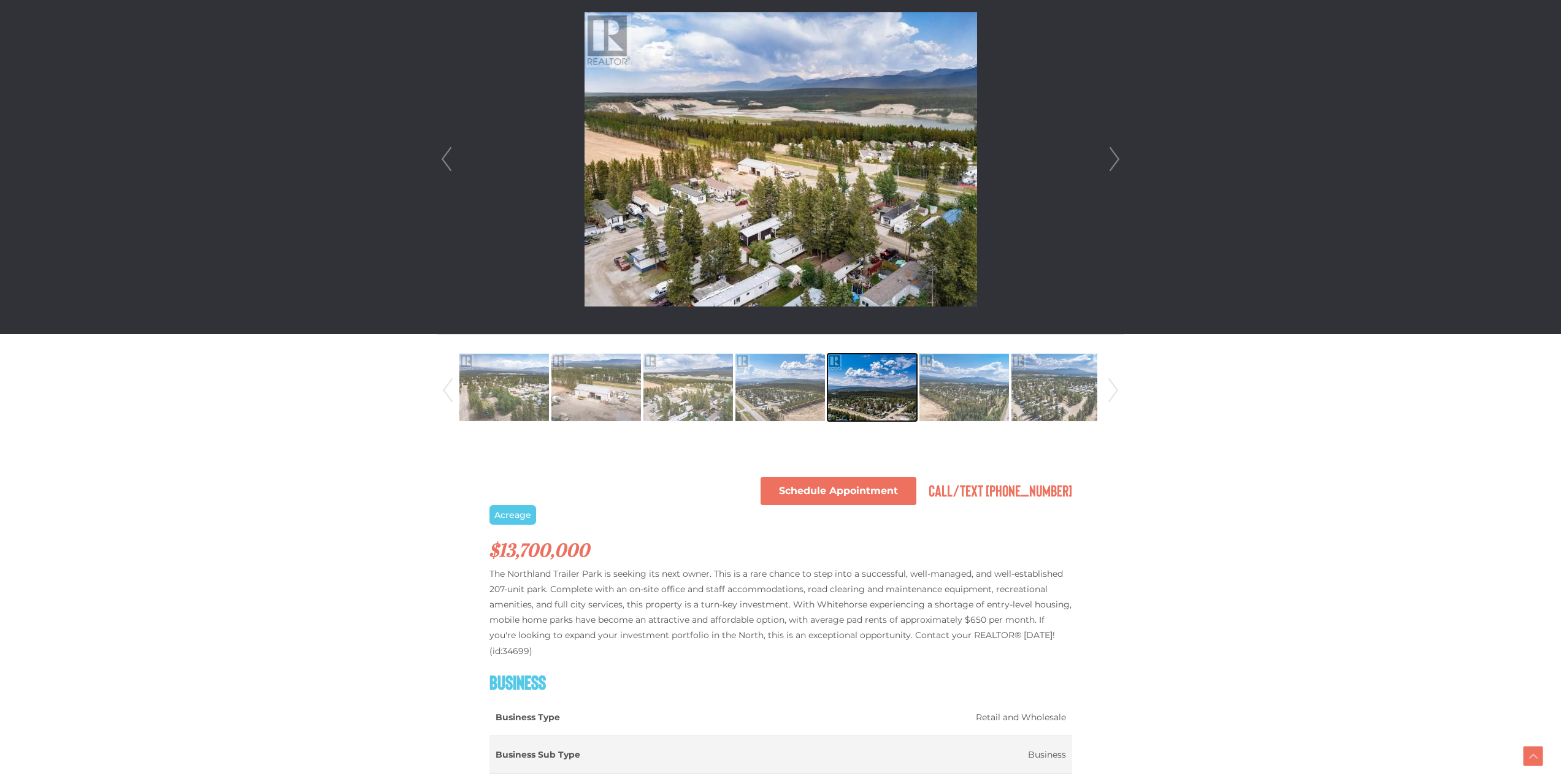
click at [875, 386] on img at bounding box center [871, 387] width 89 height 70
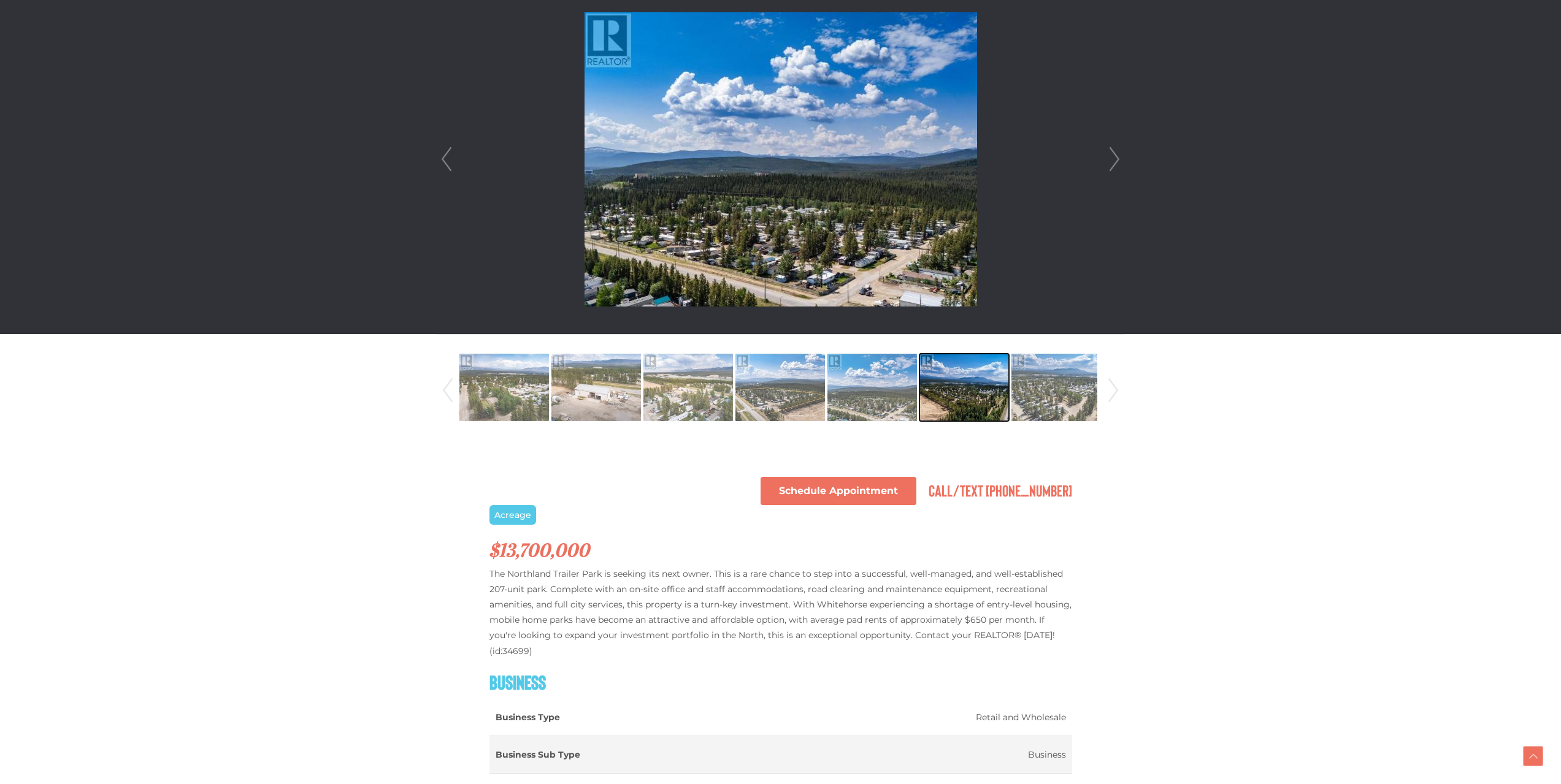
click at [955, 387] on img at bounding box center [964, 387] width 89 height 70
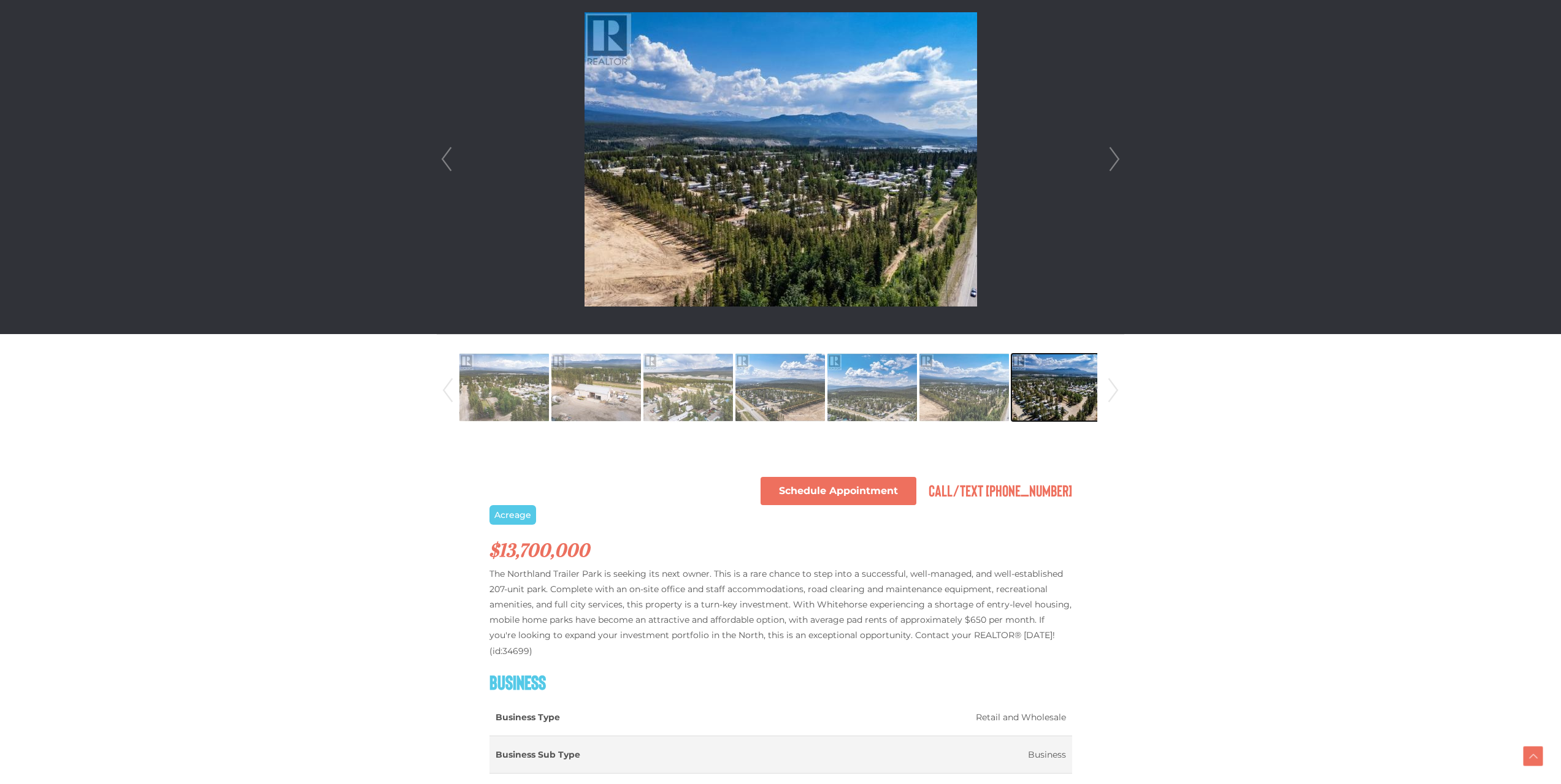
click at [1057, 392] on img at bounding box center [1055, 387] width 89 height 70
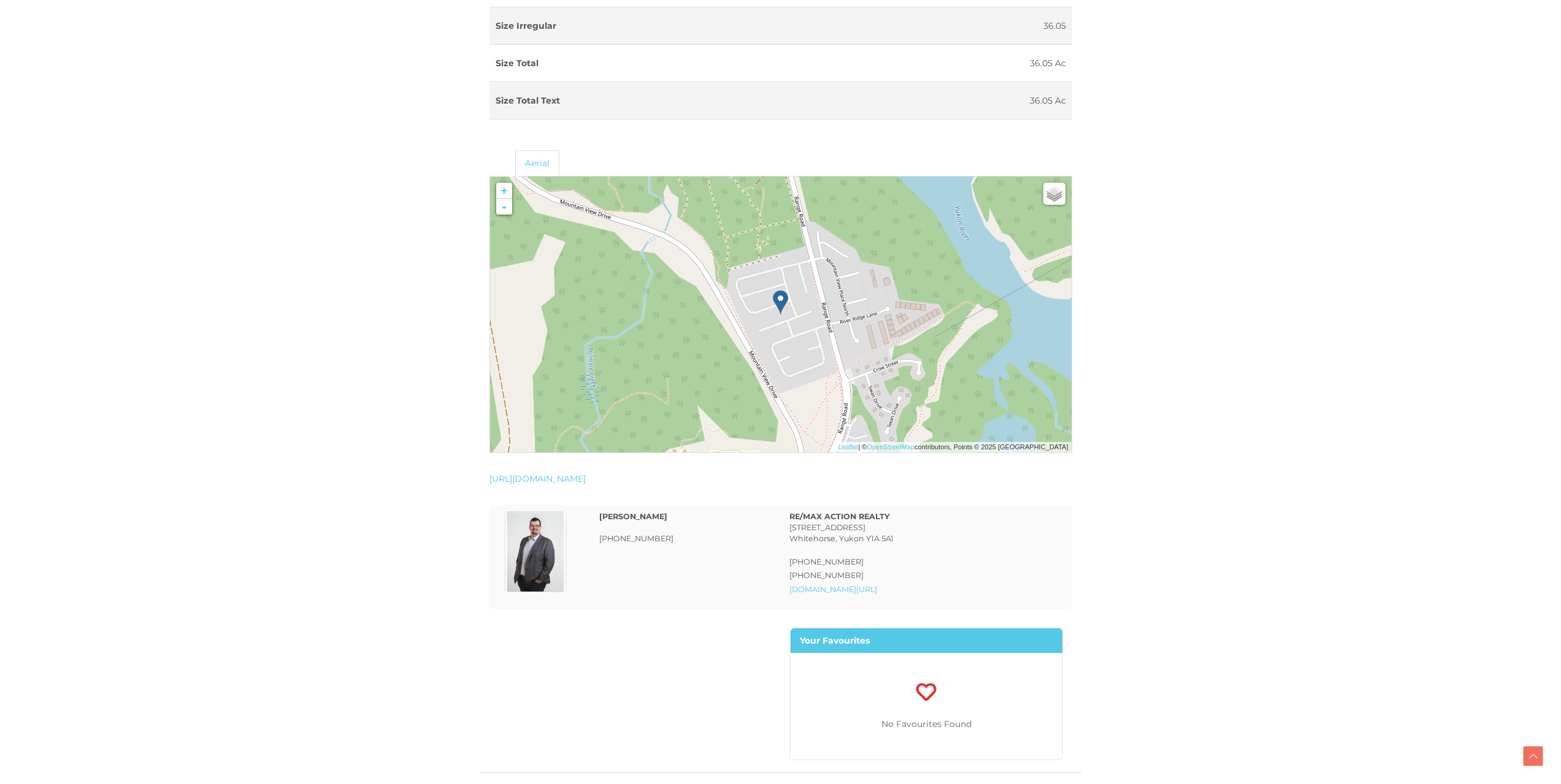
scroll to position [1532, 0]
